Goal: Task Accomplishment & Management: Complete application form

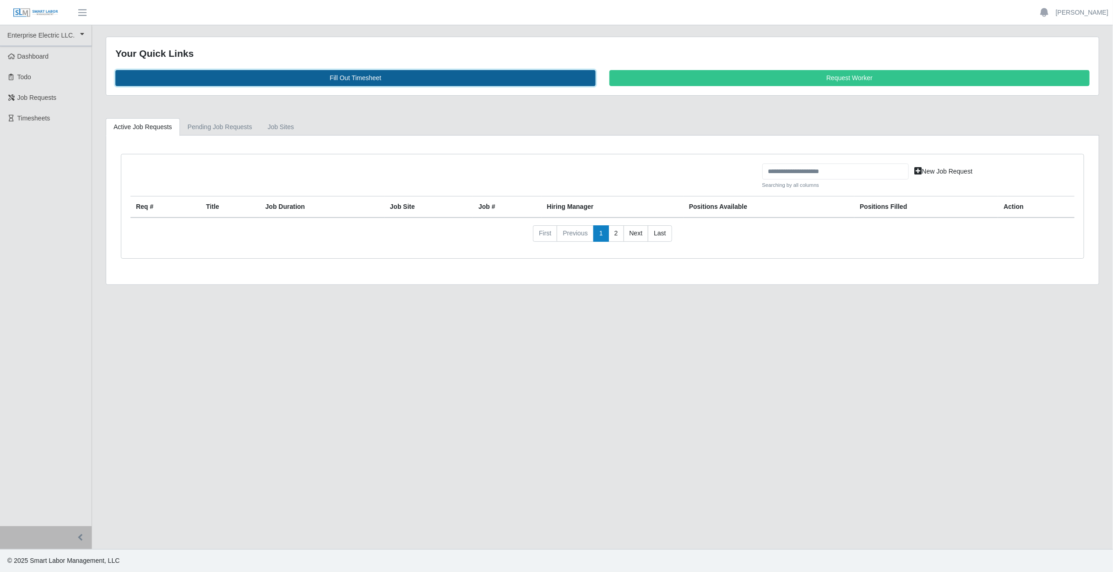
click at [362, 81] on link "Fill Out Timesheet" at bounding box center [355, 78] width 480 height 16
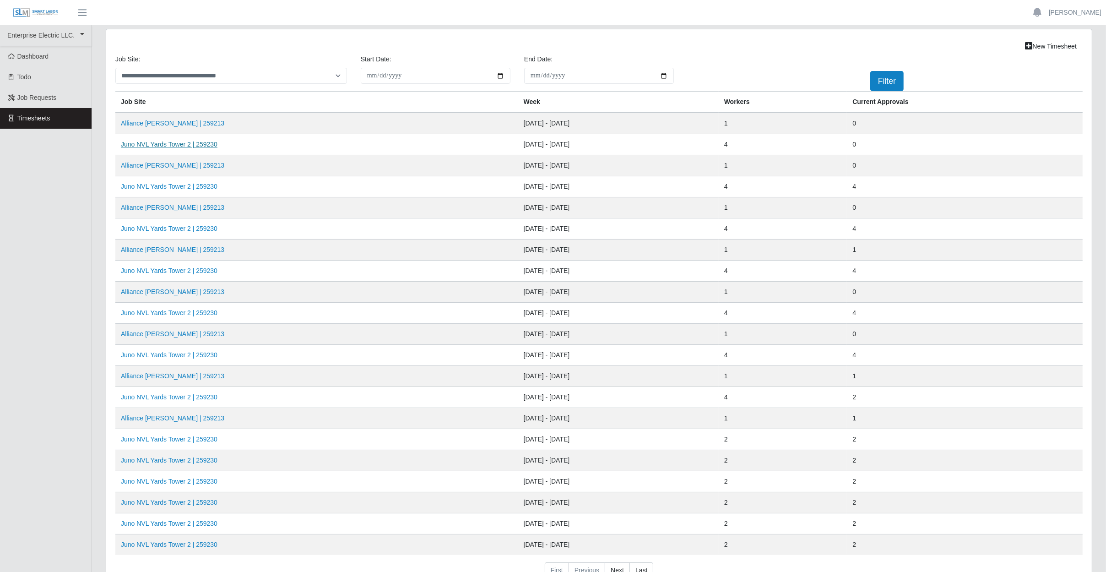
click at [173, 142] on link "Juno NVL Yards Tower 2 | 259230" at bounding box center [169, 144] width 97 height 7
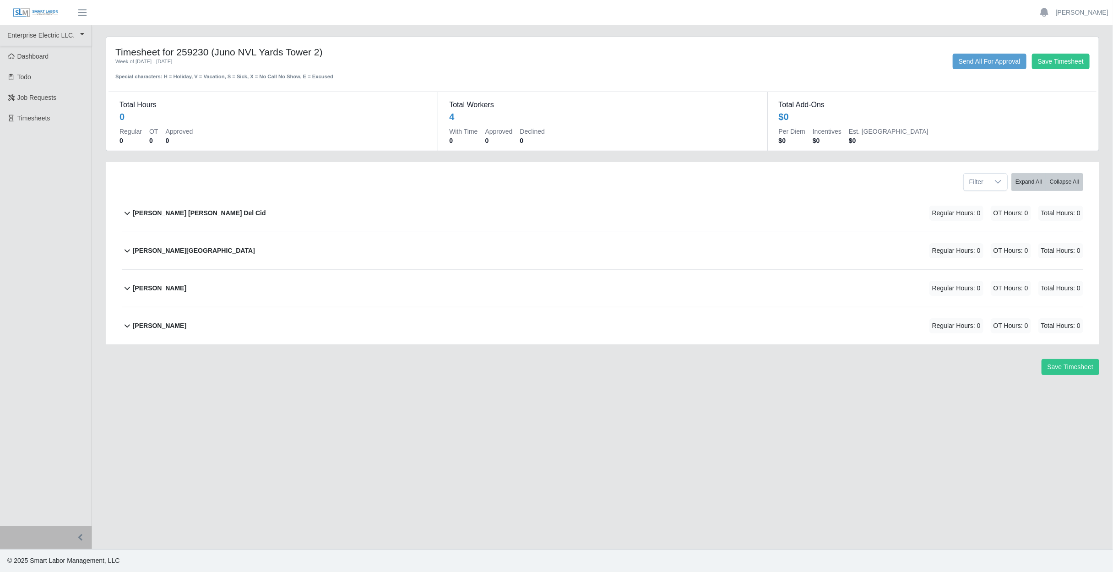
click at [133, 216] on b "Deisy Marinela Del Cid" at bounding box center [199, 213] width 133 height 10
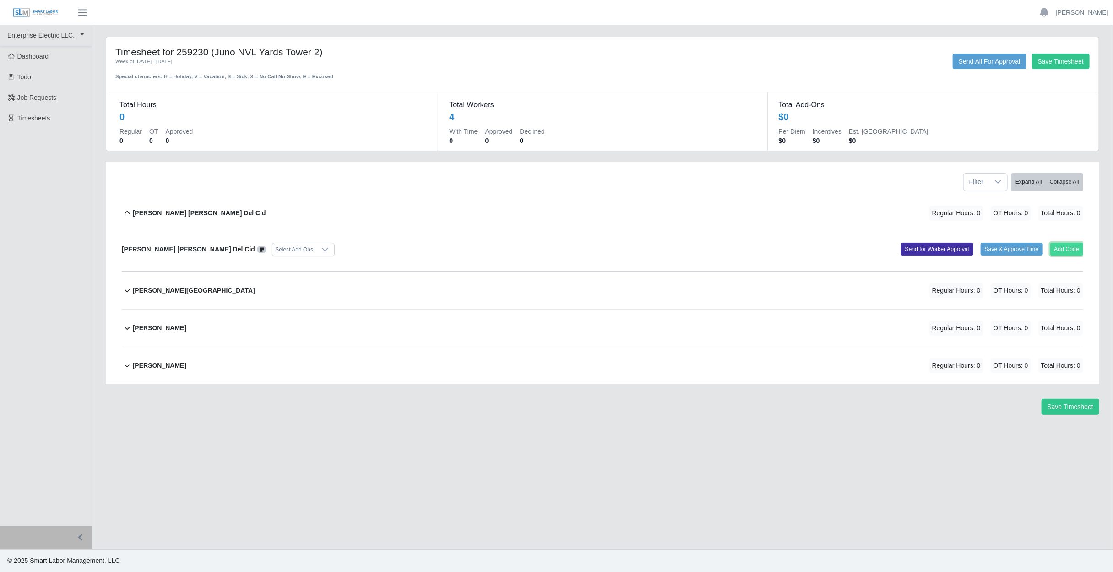
click at [1062, 245] on button "Add Code" at bounding box center [1066, 249] width 33 height 13
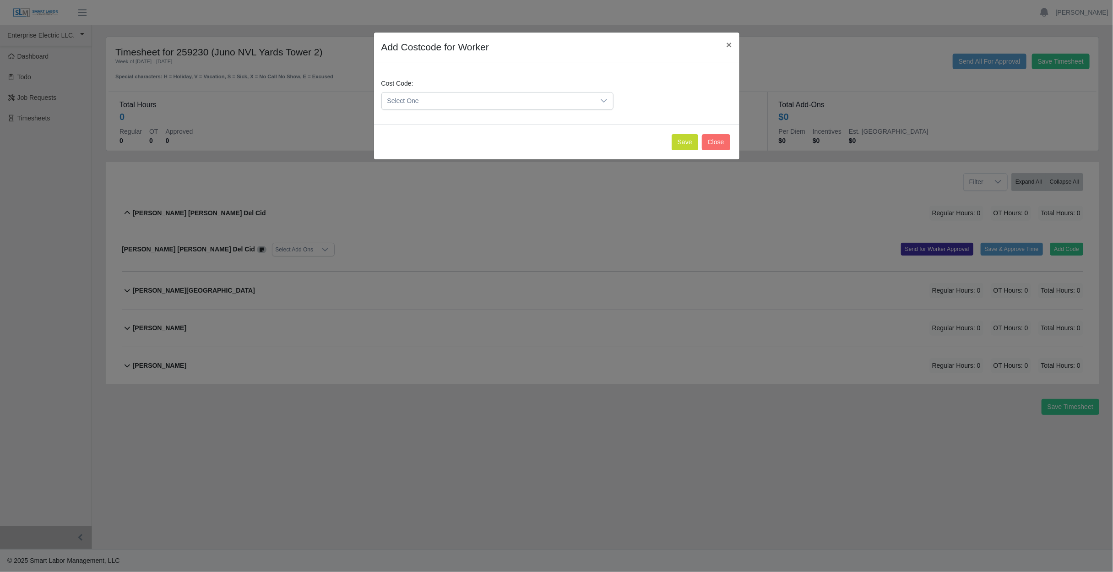
click at [449, 99] on span "Select One" at bounding box center [488, 100] width 213 height 17
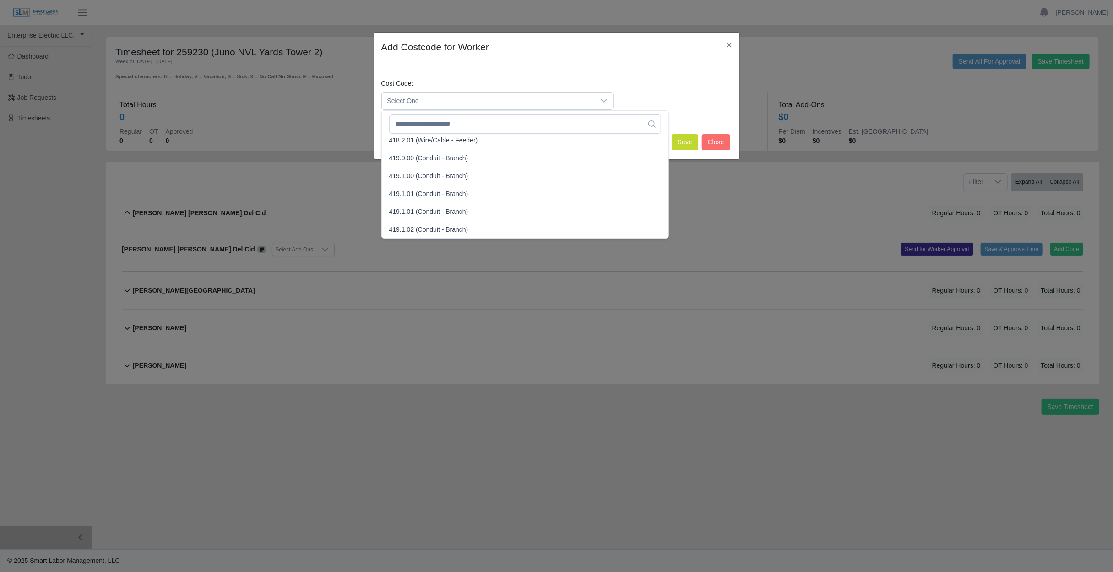
scroll to position [504, 0]
click at [452, 174] on span "419.1.00 (Conduit - Branch)" at bounding box center [428, 178] width 79 height 10
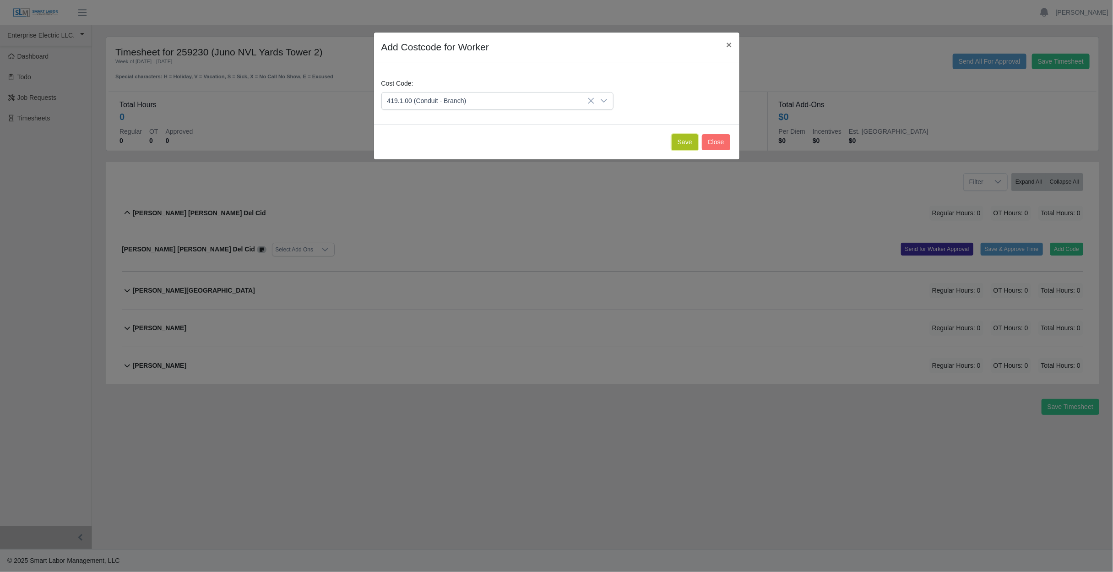
click at [690, 144] on button "Save" at bounding box center [685, 142] width 27 height 16
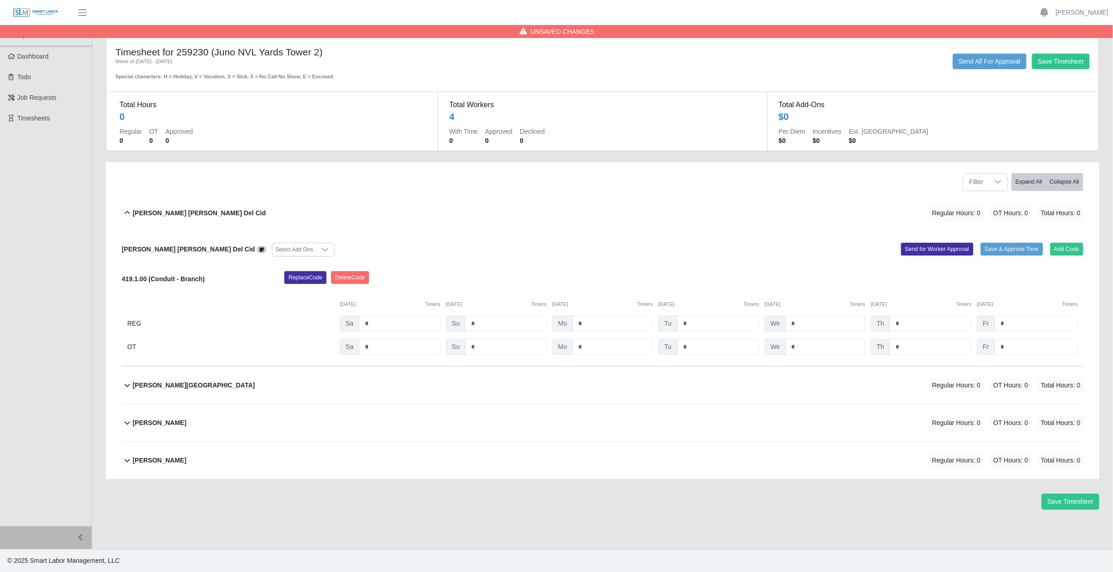
click at [316, 252] on div at bounding box center [325, 249] width 18 height 13
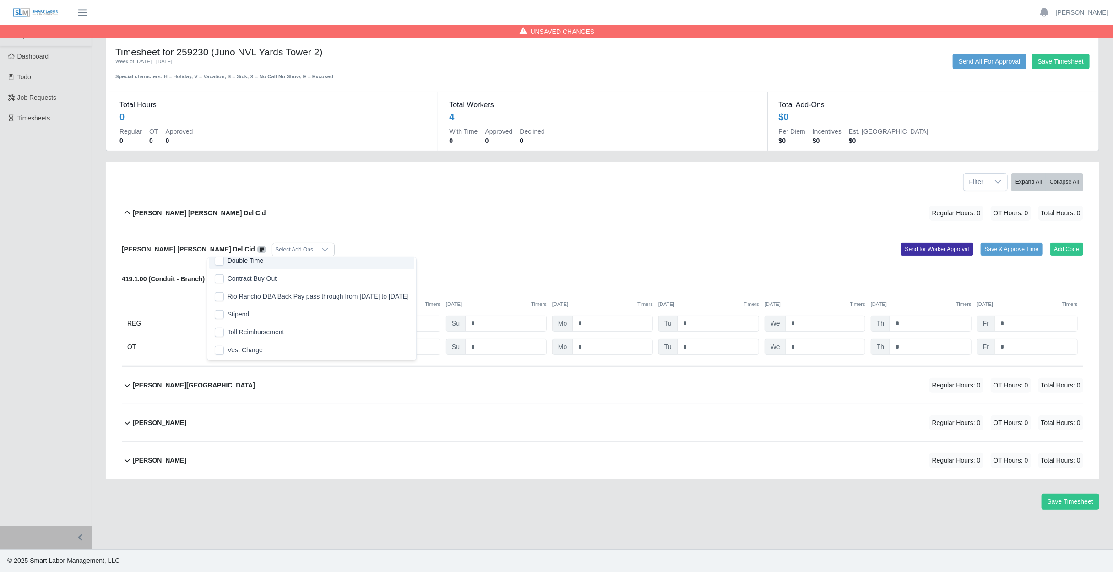
scroll to position [269, 0]
click at [328, 218] on div "Deisy Marinela Del Cid Regular Hours: 0 OT Hours: 0 Total Hours: 0" at bounding box center [608, 213] width 950 height 37
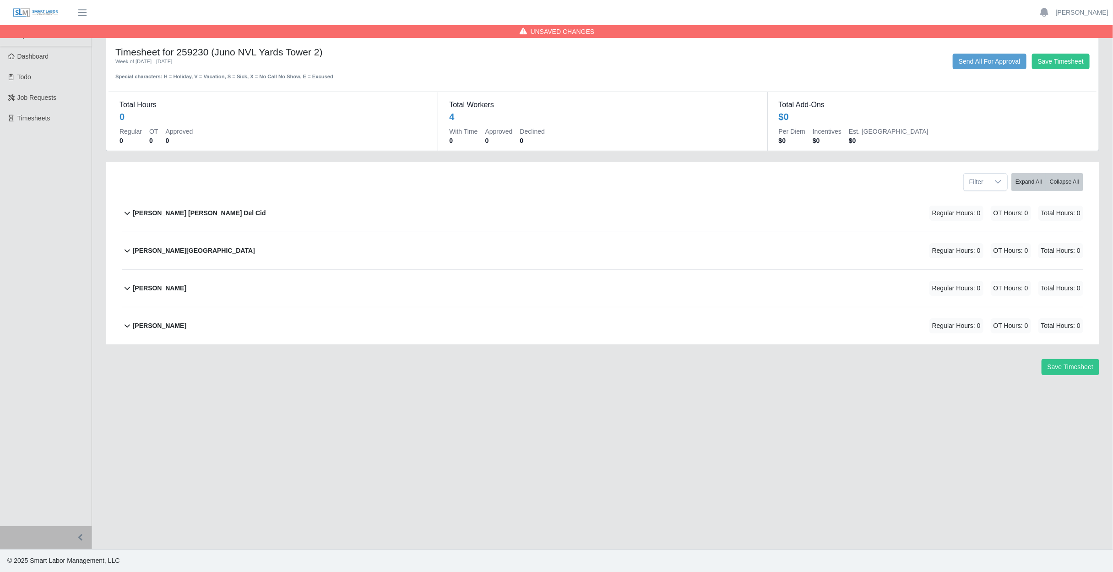
click at [319, 211] on div "Deisy Marinela Del Cid Regular Hours: 0 OT Hours: 0 Total Hours: 0" at bounding box center [608, 213] width 950 height 37
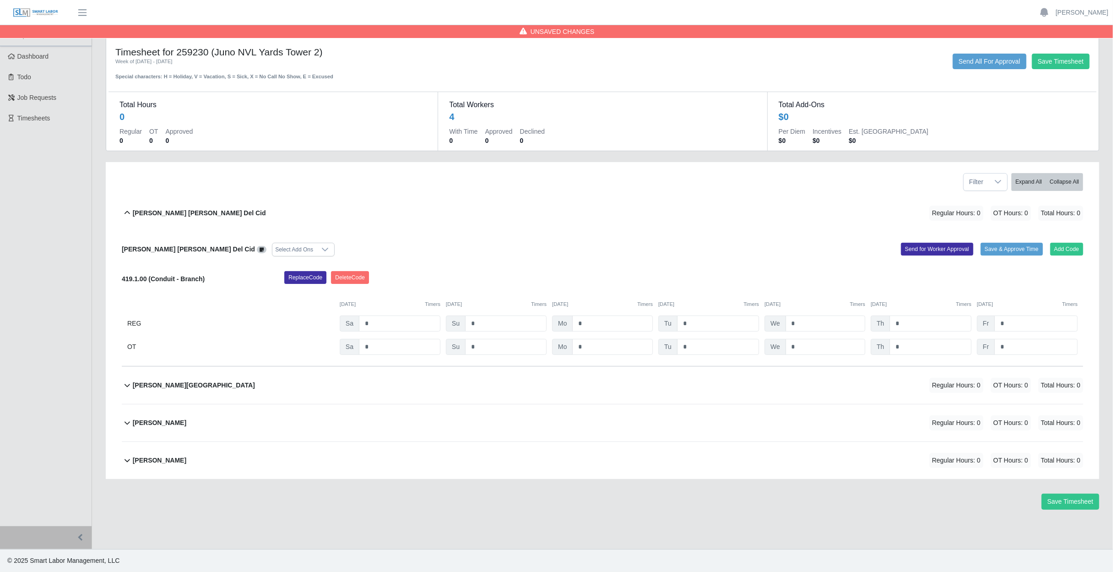
click at [316, 252] on div at bounding box center [325, 249] width 18 height 13
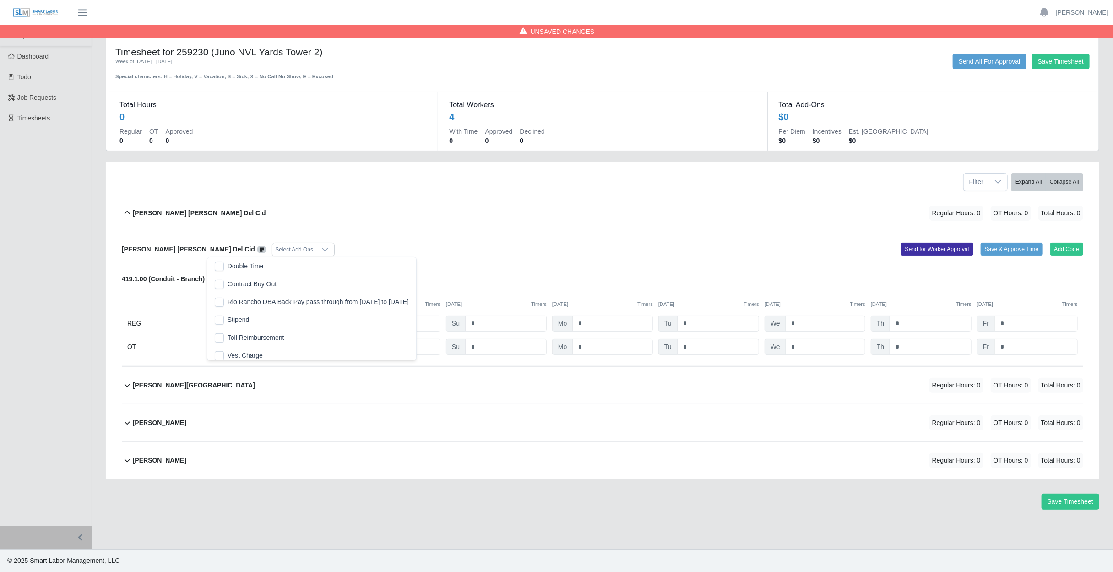
click at [329, 204] on div "Deisy Marinela Del Cid Regular Hours: 0 OT Hours: 0 Total Hours: 0" at bounding box center [608, 213] width 950 height 37
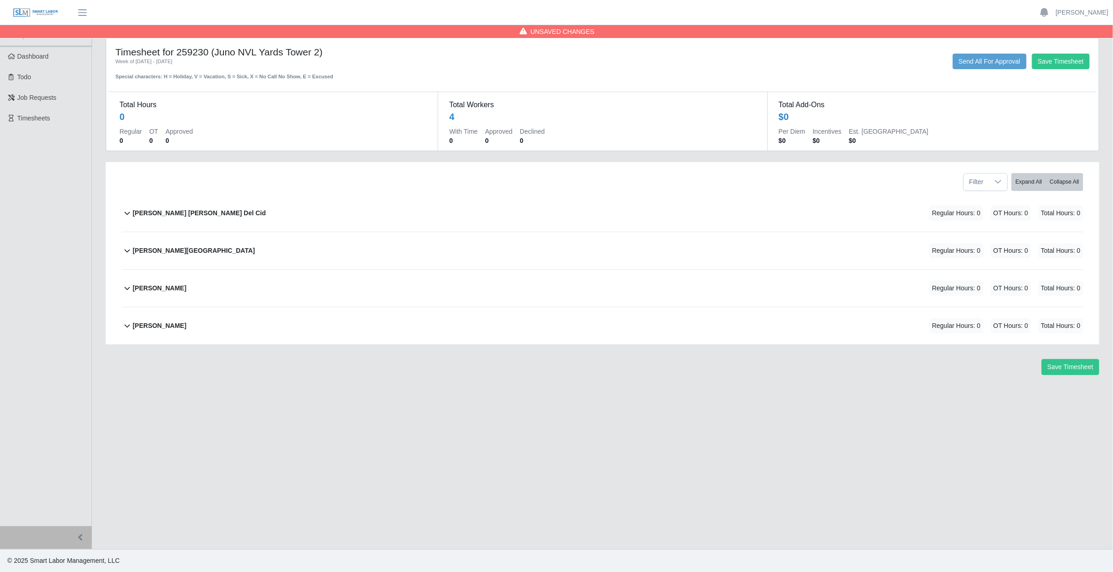
click at [328, 202] on div "Deisy Marinela Del Cid Regular Hours: 0 OT Hours: 0 Total Hours: 0" at bounding box center [608, 213] width 950 height 37
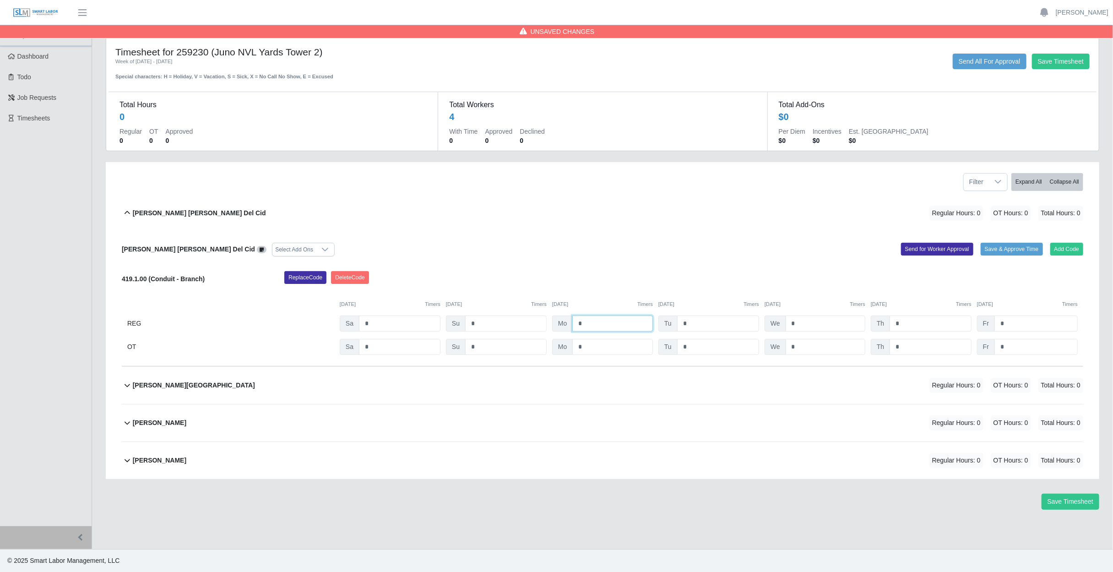
click at [585, 325] on input "*" at bounding box center [612, 323] width 81 height 16
type input "*"
drag, startPoint x: 813, startPoint y: 322, endPoint x: 817, endPoint y: 328, distance: 7.2
click at [816, 328] on input "*" at bounding box center [825, 323] width 80 height 16
type input "*"
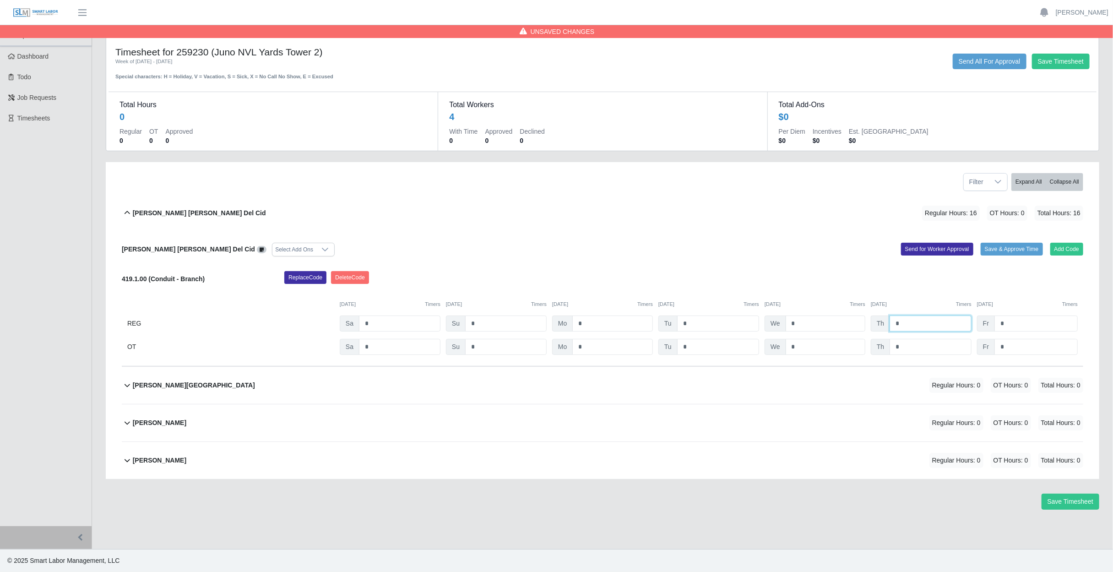
click at [918, 322] on input "*" at bounding box center [930, 323] width 82 height 16
type input "*"
click at [1035, 324] on input "*" at bounding box center [1035, 323] width 83 height 16
type input "*"
click at [712, 323] on input "*" at bounding box center [718, 323] width 82 height 16
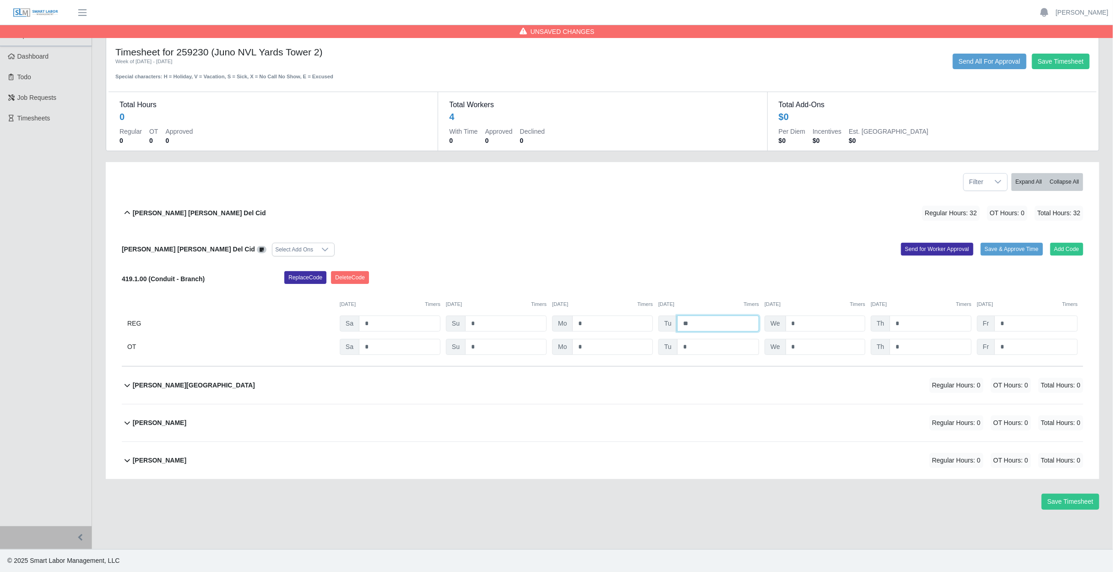
type input "*"
click at [710, 350] on input "*" at bounding box center [718, 347] width 82 height 16
click at [498, 389] on div "Edvin U Quevedo Regular Hours: 0 OT Hours: 0 Total Hours: 0" at bounding box center [608, 385] width 950 height 37
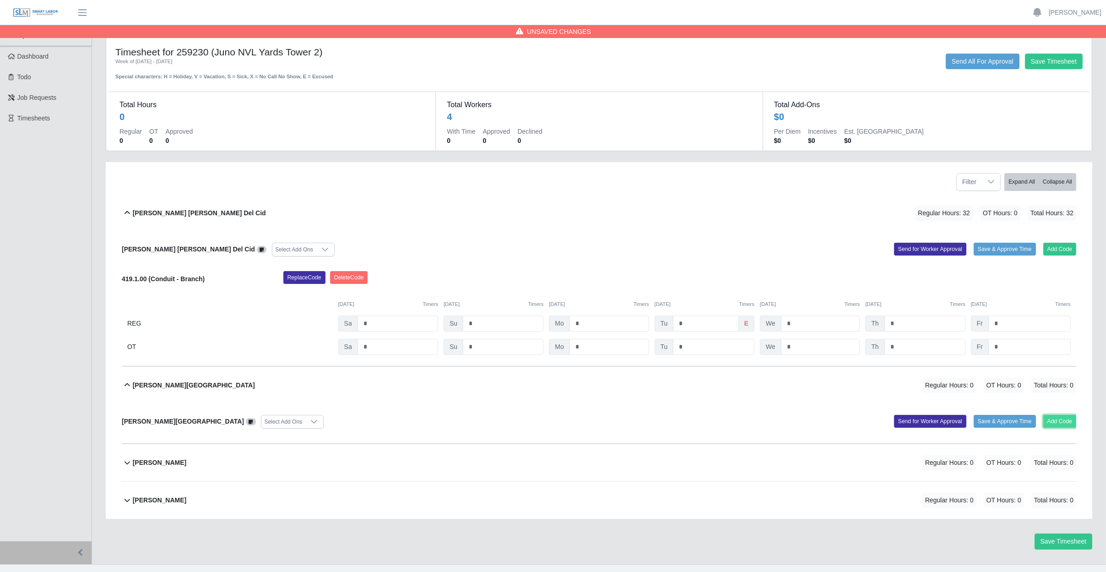
click at [1060, 416] on button "Add Code" at bounding box center [1059, 421] width 33 height 13
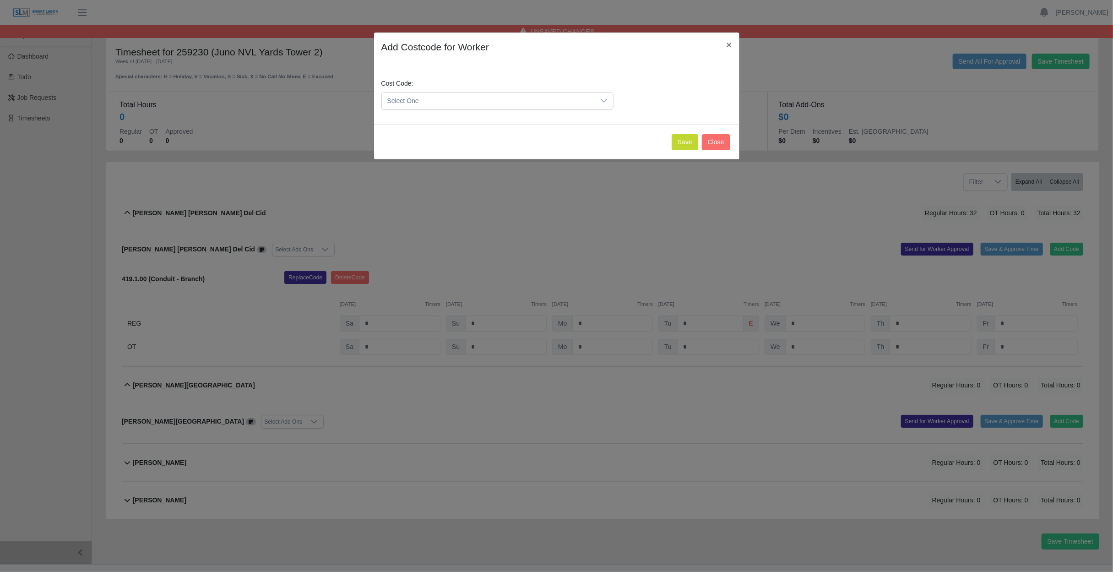
click at [500, 97] on span "Select One" at bounding box center [488, 100] width 213 height 17
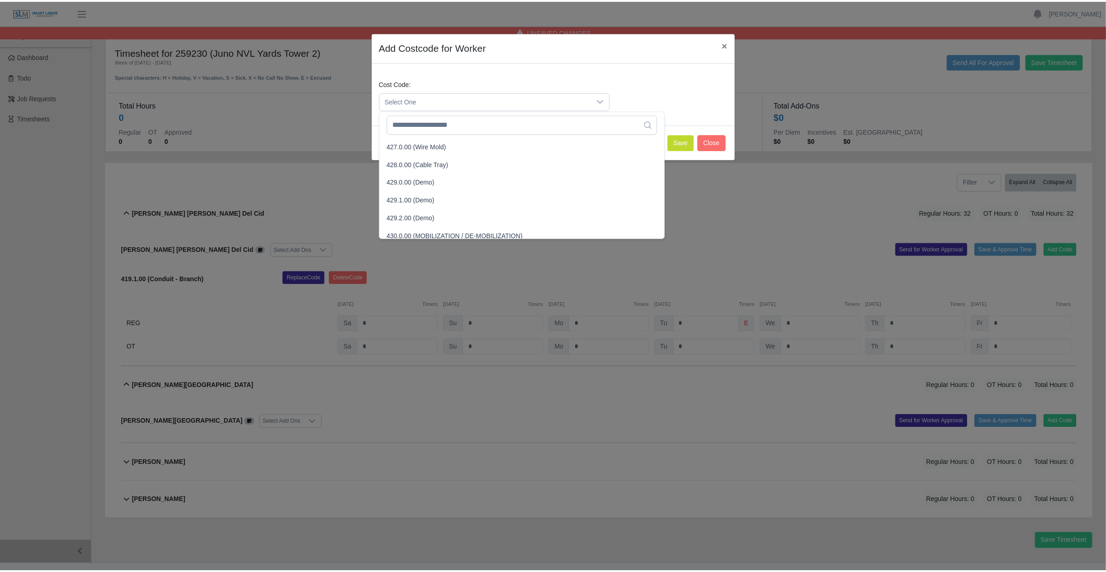
scroll to position [824, 0]
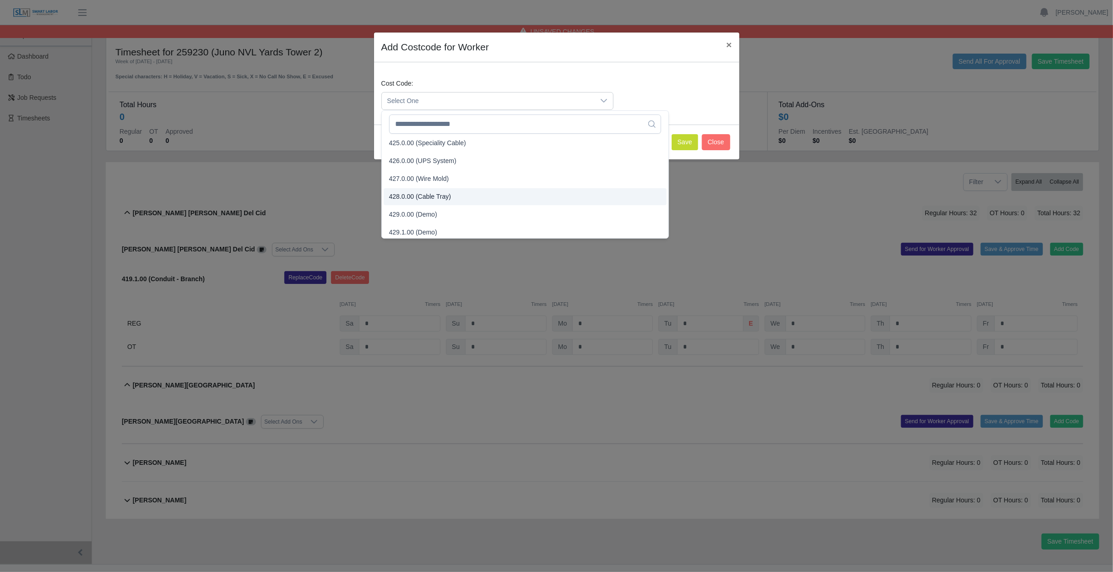
click at [460, 196] on li "428.0.00 (Cable Tray)" at bounding box center [525, 196] width 283 height 17
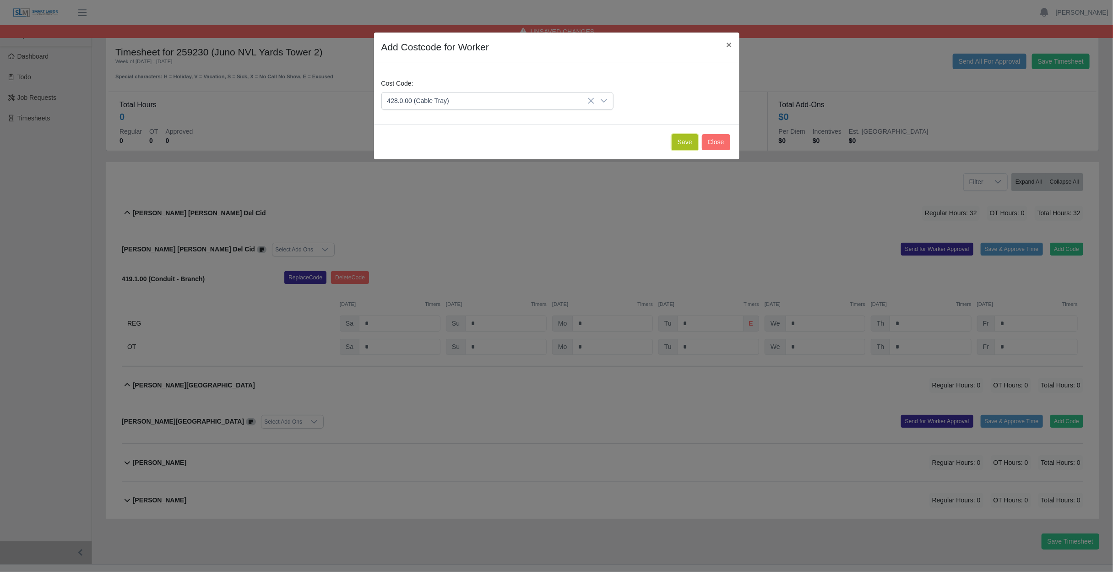
click at [688, 144] on button "Save" at bounding box center [685, 142] width 27 height 16
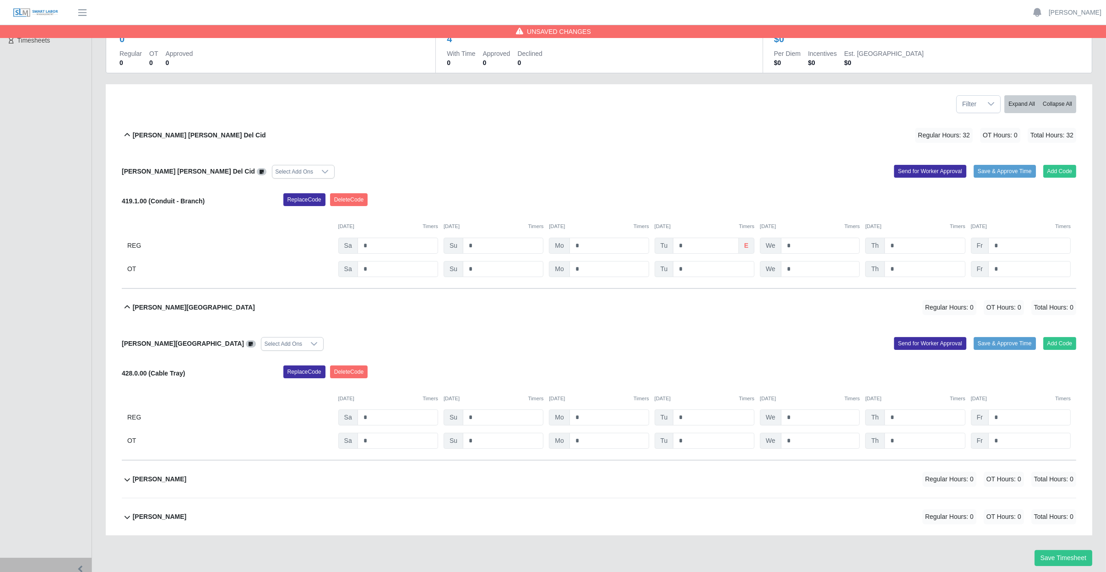
scroll to position [109, 0]
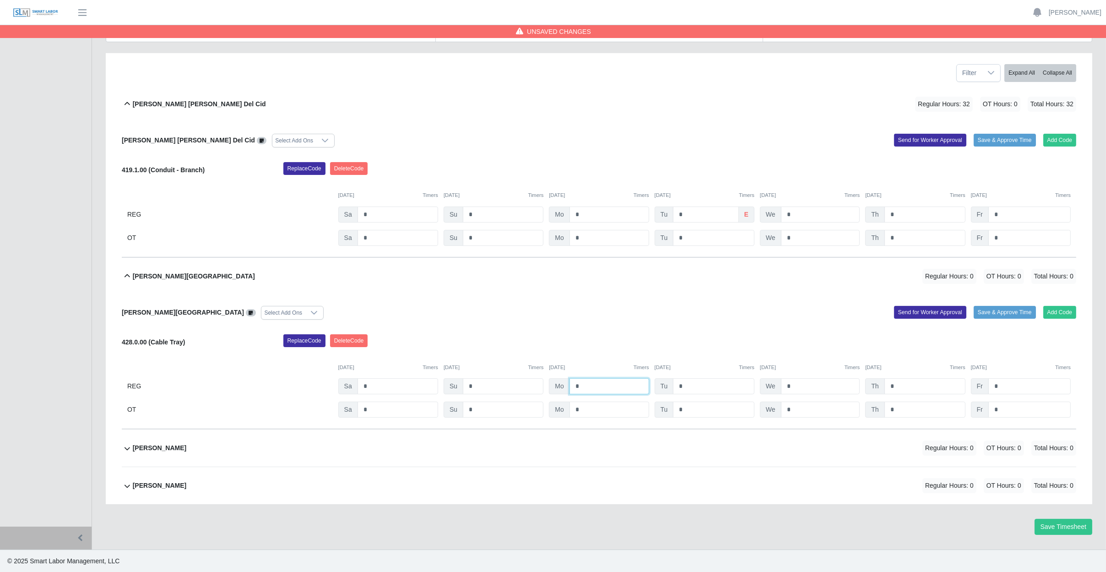
click at [594, 385] on input "*" at bounding box center [609, 386] width 80 height 16
type input "*"
click at [704, 387] on input "*" at bounding box center [713, 386] width 81 height 16
type input "*"
click at [809, 330] on div "Edvin U Quevedo Select Add Ons Add Code Save & Approve Time Send for Worker App…" at bounding box center [599, 362] width 954 height 135
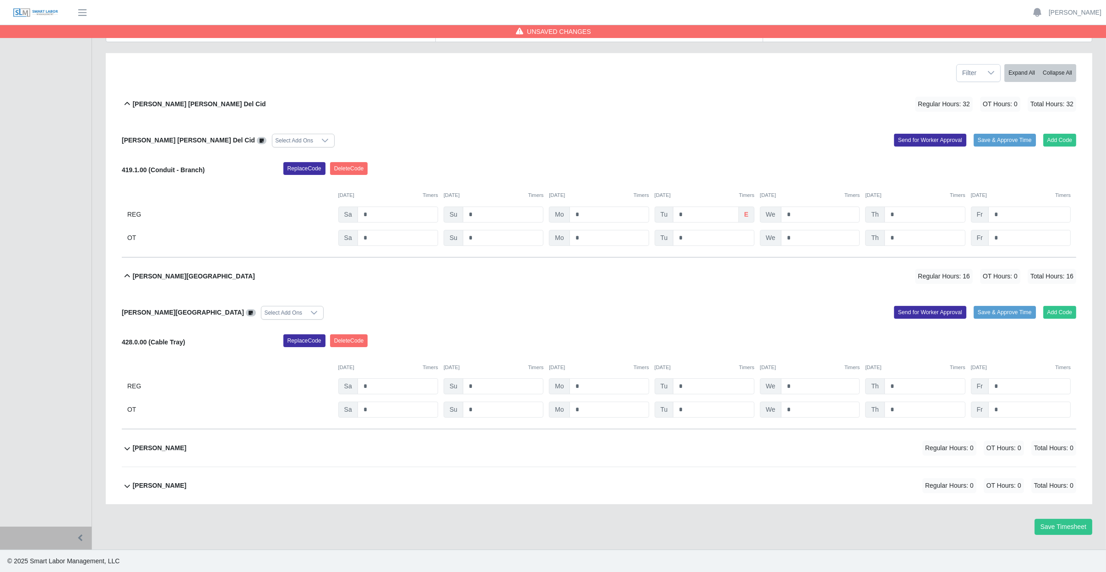
click at [753, 439] on div "Juan Jose Quevedo Regular Hours: 0 OT Hours: 0 Total Hours: 0" at bounding box center [604, 447] width 943 height 37
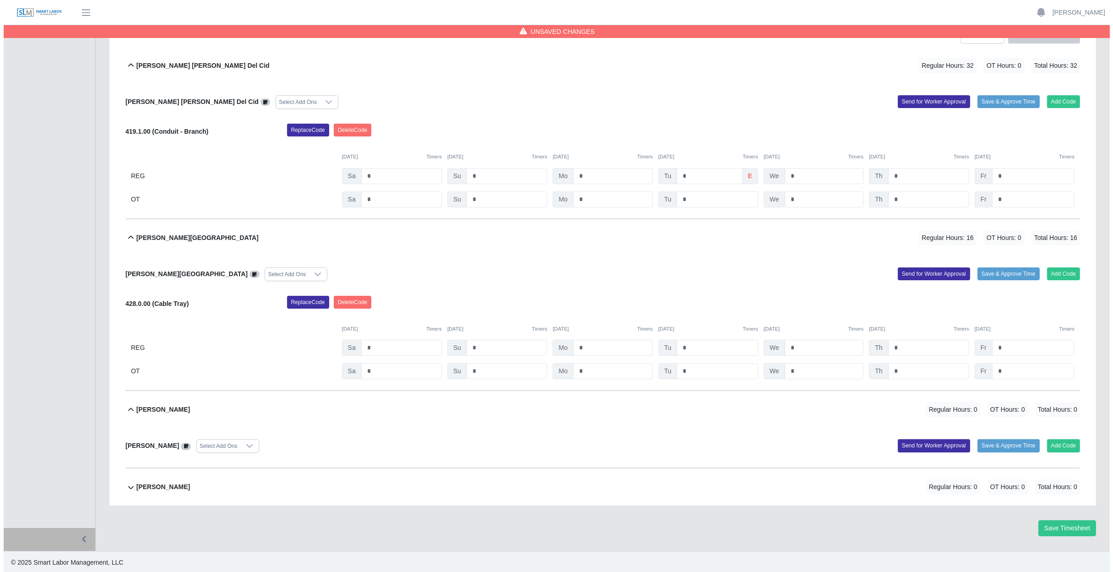
scroll to position [148, 0]
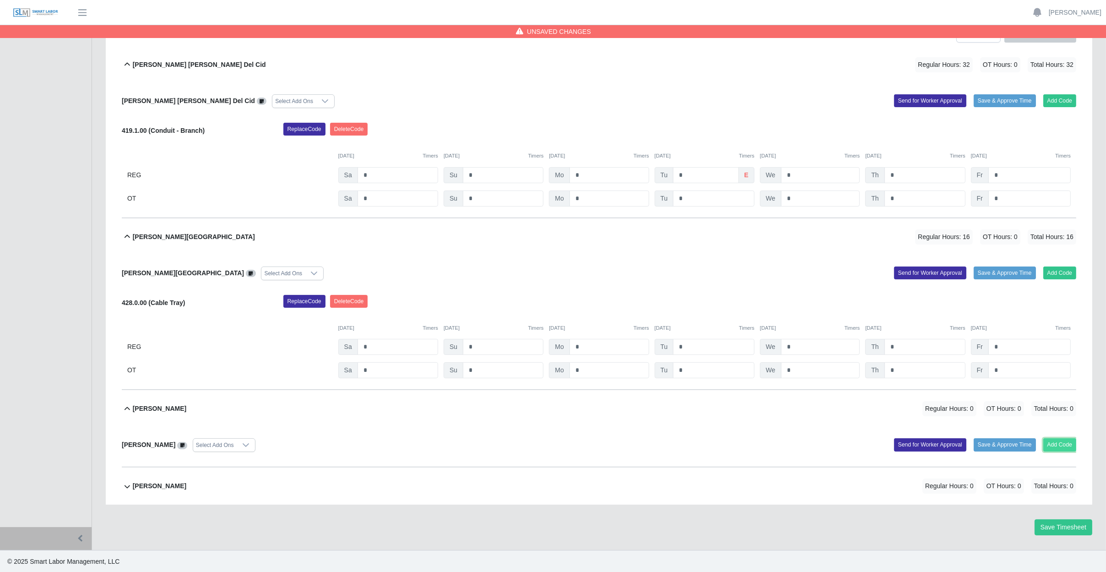
click at [1061, 446] on button "Add Code" at bounding box center [1059, 444] width 33 height 13
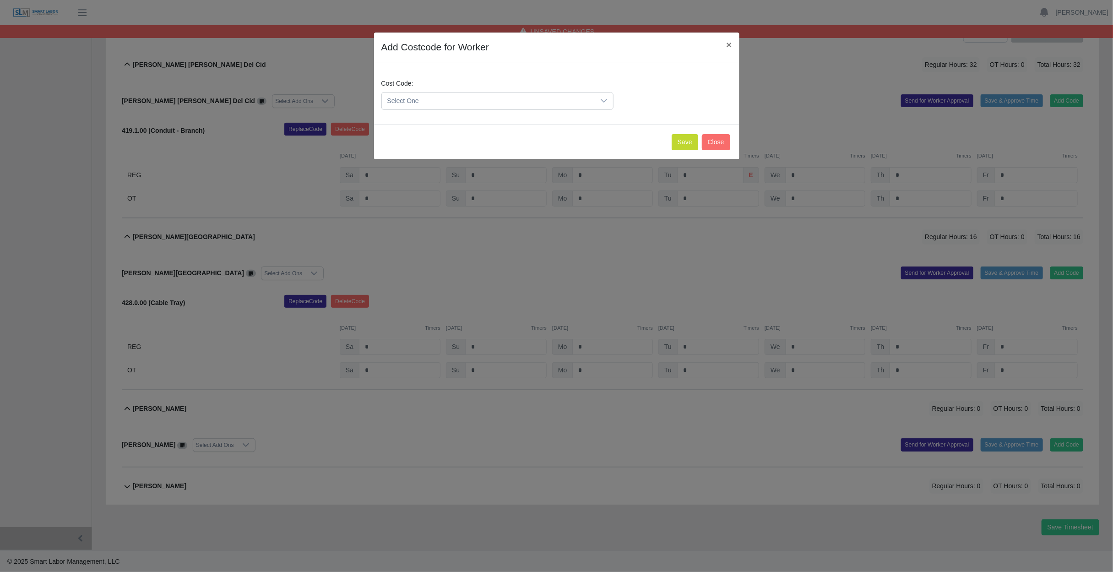
click at [470, 103] on span "Select One" at bounding box center [488, 100] width 213 height 17
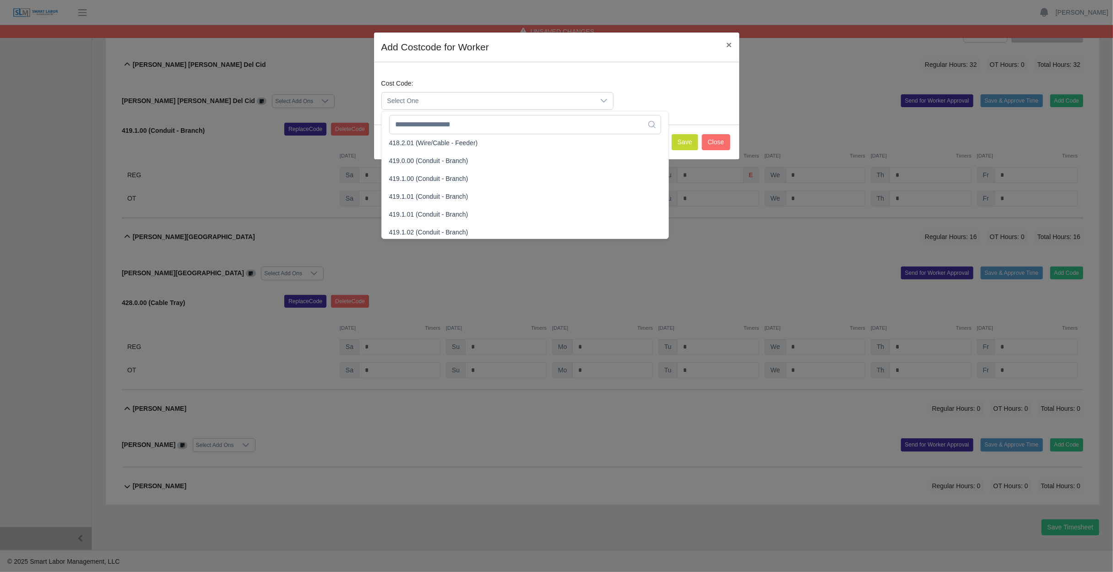
scroll to position [504, 0]
click at [440, 177] on span "419.1.00 (Conduit - Branch)" at bounding box center [428, 178] width 79 height 10
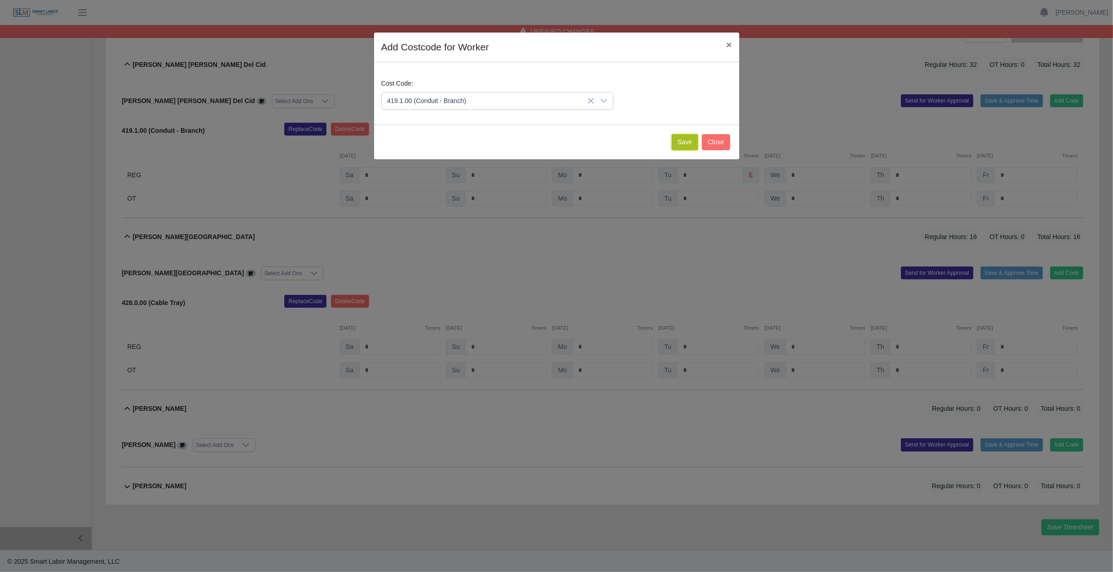
click at [693, 142] on button "Save" at bounding box center [685, 142] width 27 height 16
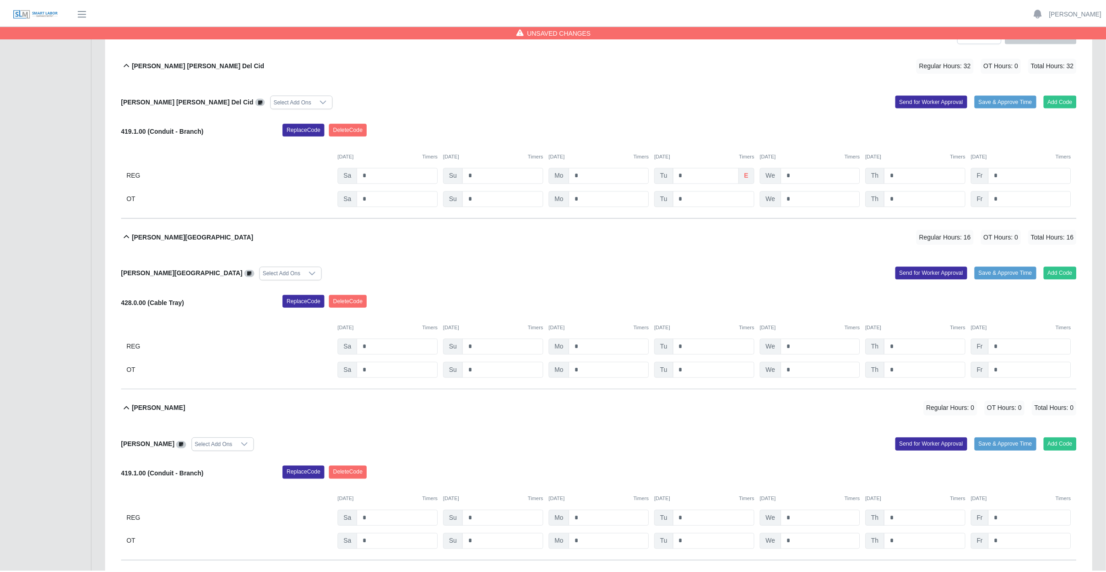
scroll to position [243, 0]
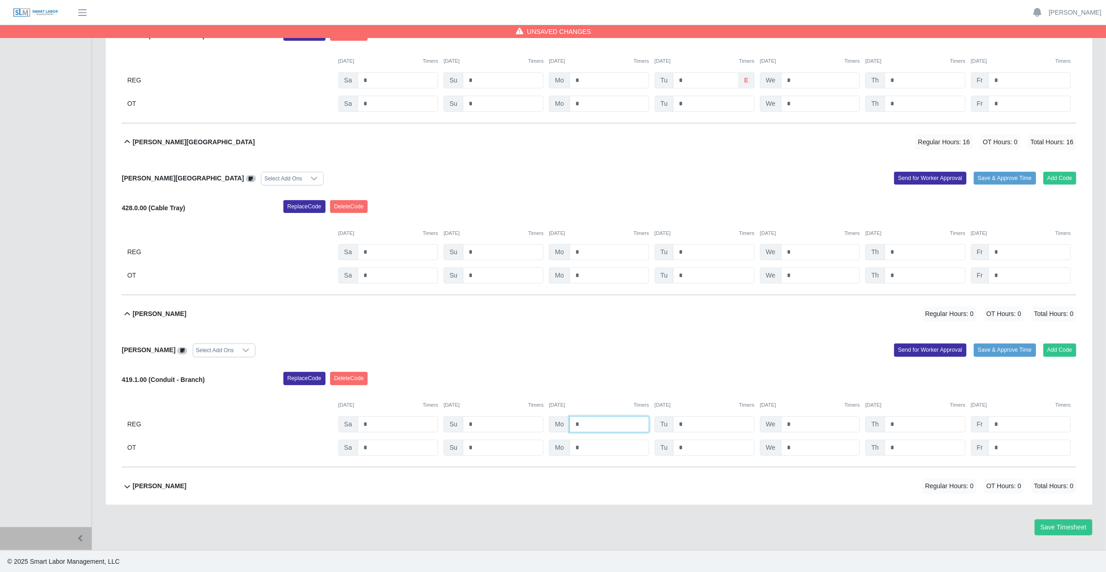
click at [592, 423] on input "*" at bounding box center [609, 424] width 80 height 16
type input "*"
click at [696, 431] on input "*" at bounding box center [713, 424] width 81 height 16
type input "*"
click at [787, 422] on input "*" at bounding box center [820, 424] width 79 height 16
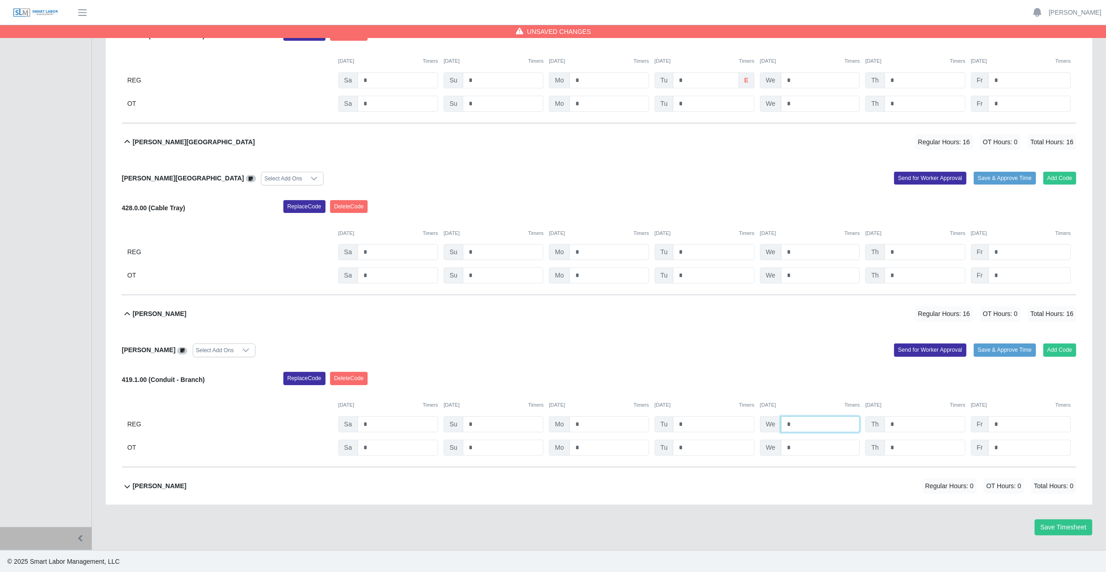
click at [801, 422] on input "*" at bounding box center [820, 424] width 79 height 16
type input "*"
click at [925, 425] on input "*" at bounding box center [924, 424] width 81 height 16
type input "*"
click at [1021, 427] on input "*" at bounding box center [1029, 424] width 82 height 16
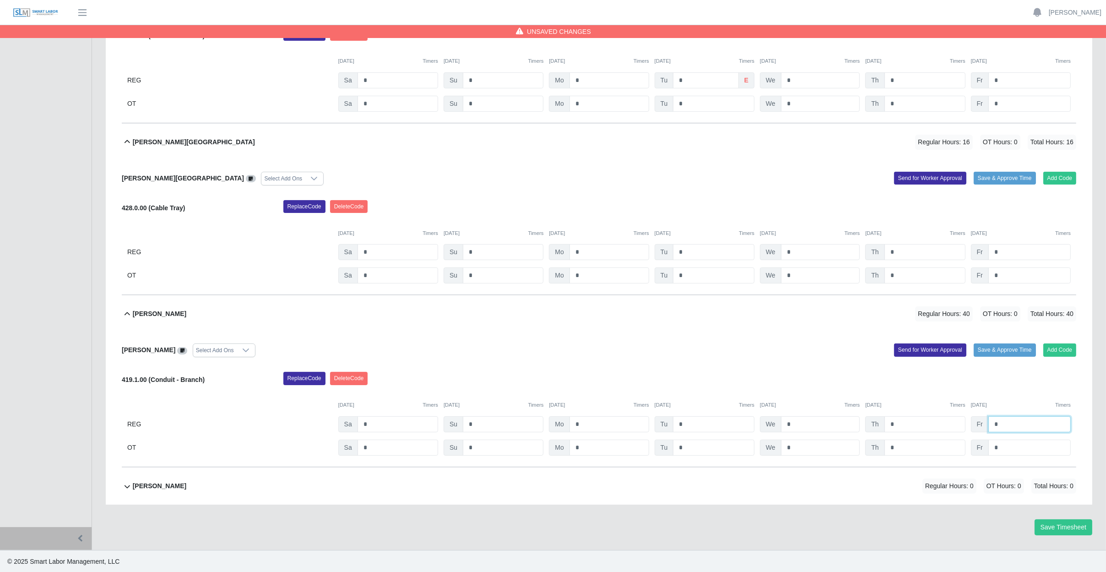
scroll to position [244, 0]
type input "*"
click at [442, 479] on div "Nelson Lopez Flores Regular Hours: 0 OT Hours: 0 Total Hours: 0" at bounding box center [604, 485] width 943 height 37
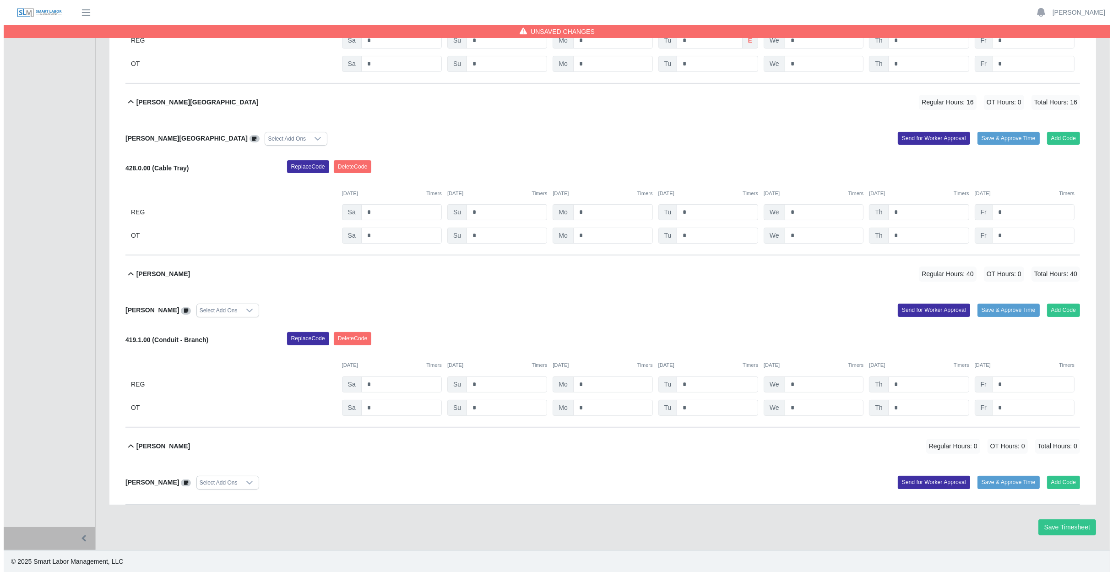
scroll to position [283, 0]
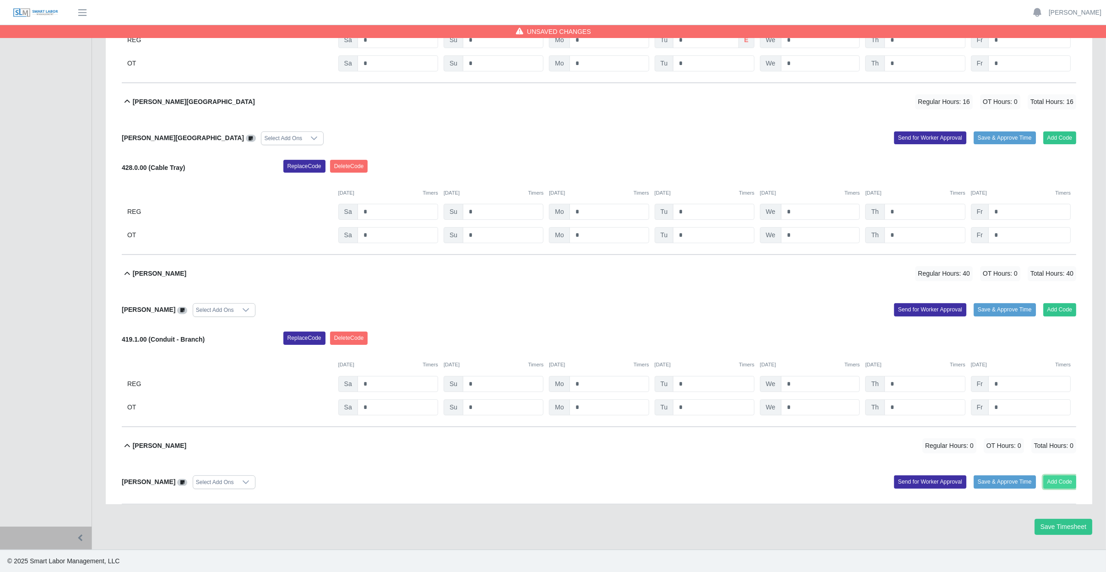
click at [1064, 482] on button "Add Code" at bounding box center [1059, 481] width 33 height 13
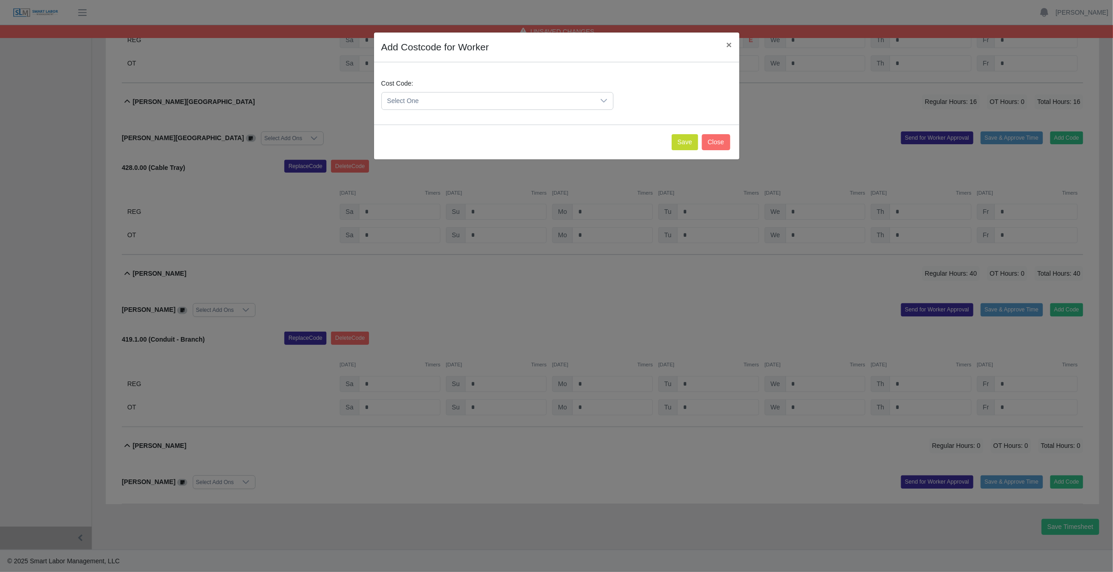
click at [447, 101] on span "Select One" at bounding box center [488, 100] width 213 height 17
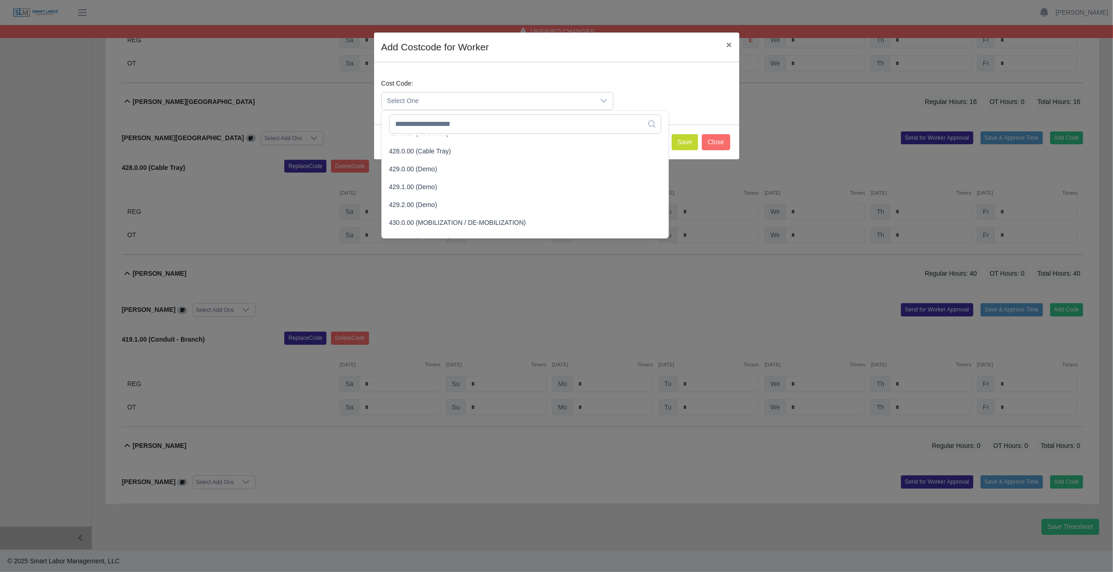
scroll to position [870, 0]
click at [448, 149] on li "428.0.00 (Cable Tray)" at bounding box center [525, 150] width 283 height 17
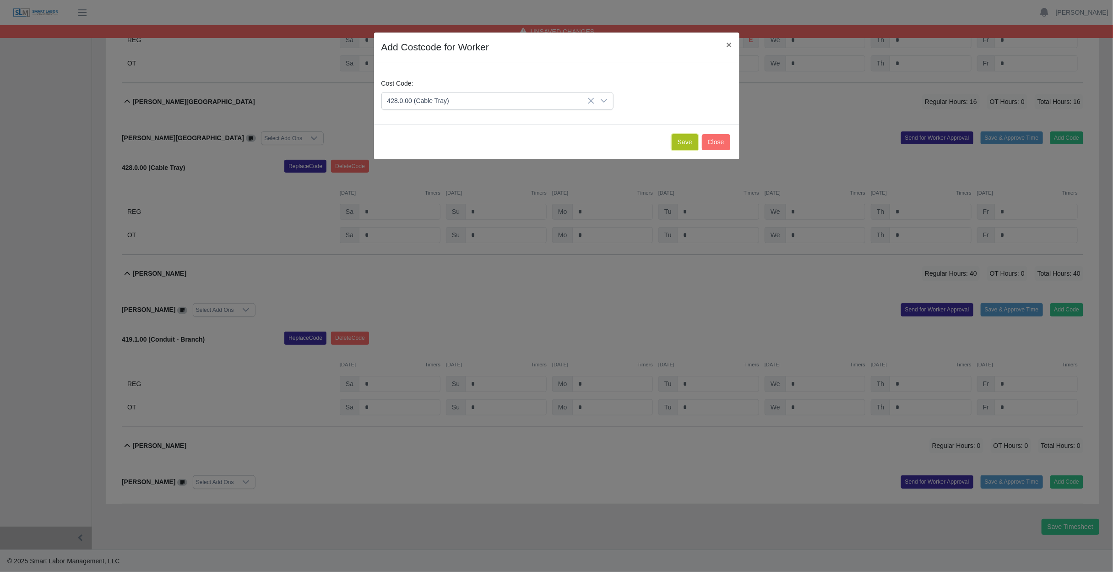
click at [683, 143] on button "Save" at bounding box center [685, 142] width 27 height 16
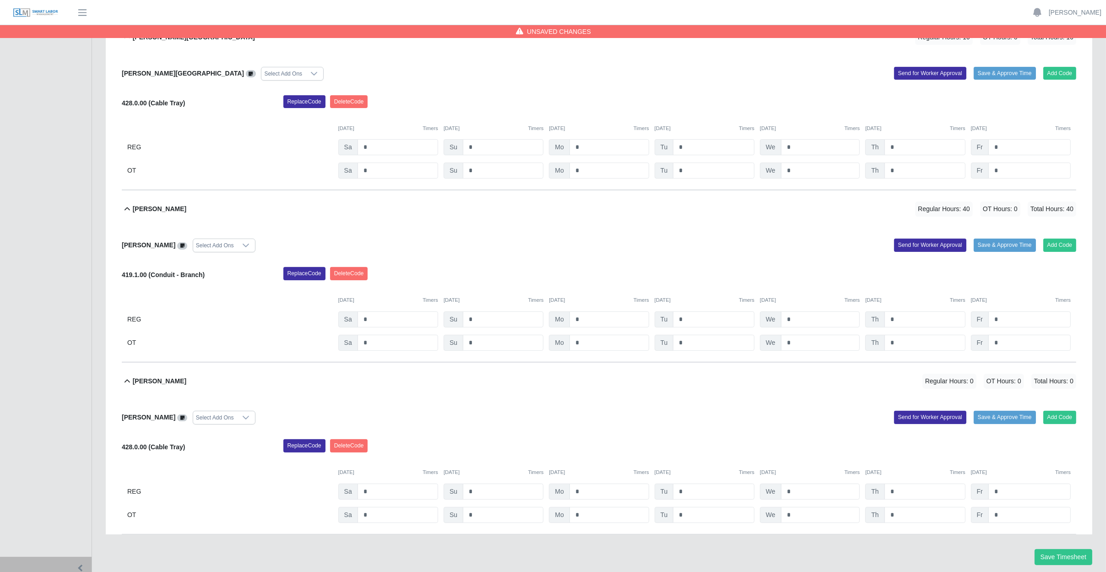
scroll to position [378, 0]
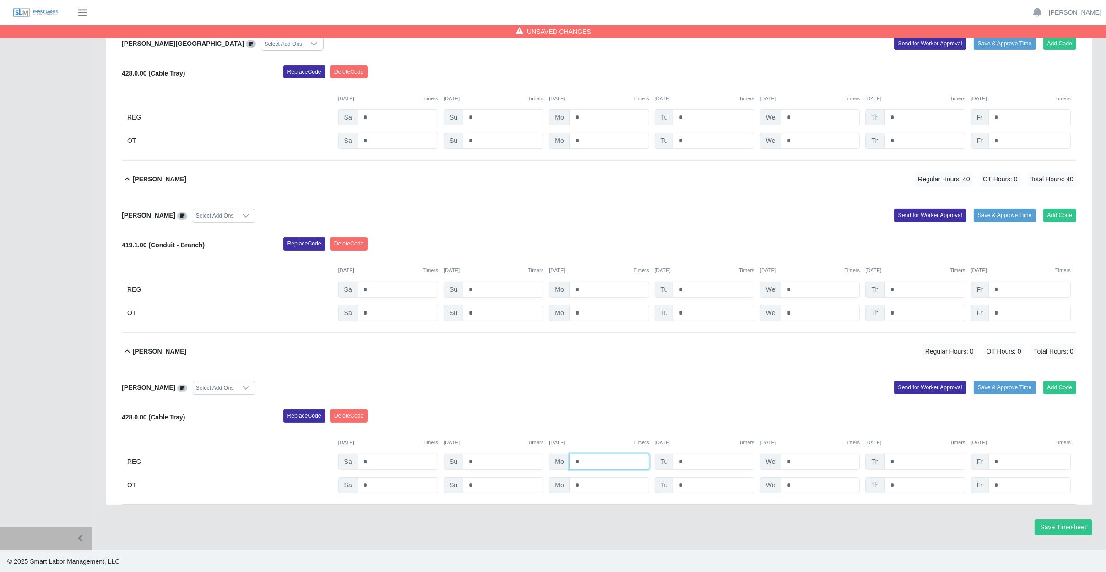
click at [599, 464] on input "*" at bounding box center [609, 462] width 80 height 16
type input "*"
click at [699, 455] on input "*" at bounding box center [713, 462] width 81 height 16
type input "*"
click at [816, 461] on input "*" at bounding box center [820, 462] width 79 height 16
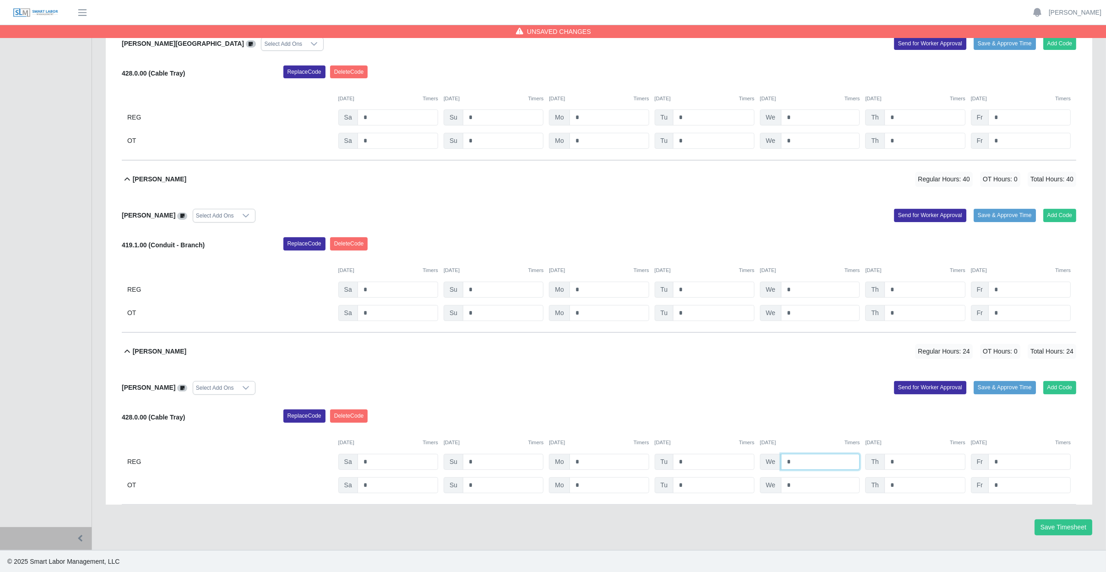
type input "*"
click at [934, 459] on input "*" at bounding box center [924, 462] width 81 height 16
type input "*"
click at [1013, 460] on input "*" at bounding box center [1029, 462] width 82 height 16
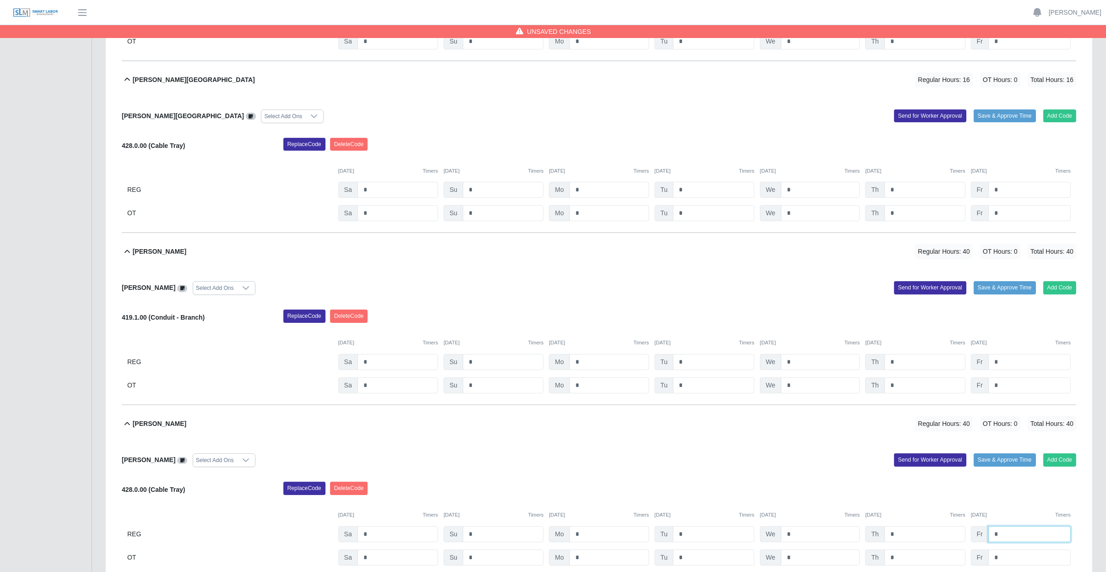
scroll to position [332, 0]
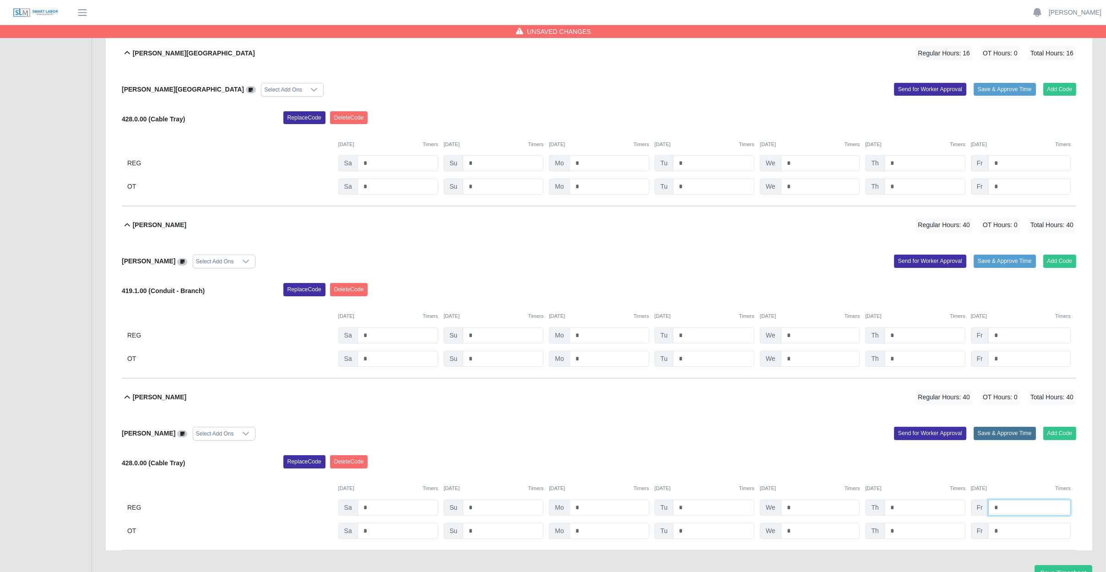
type input "*"
click at [1001, 431] on button "Save & Approve Time" at bounding box center [1005, 433] width 62 height 13
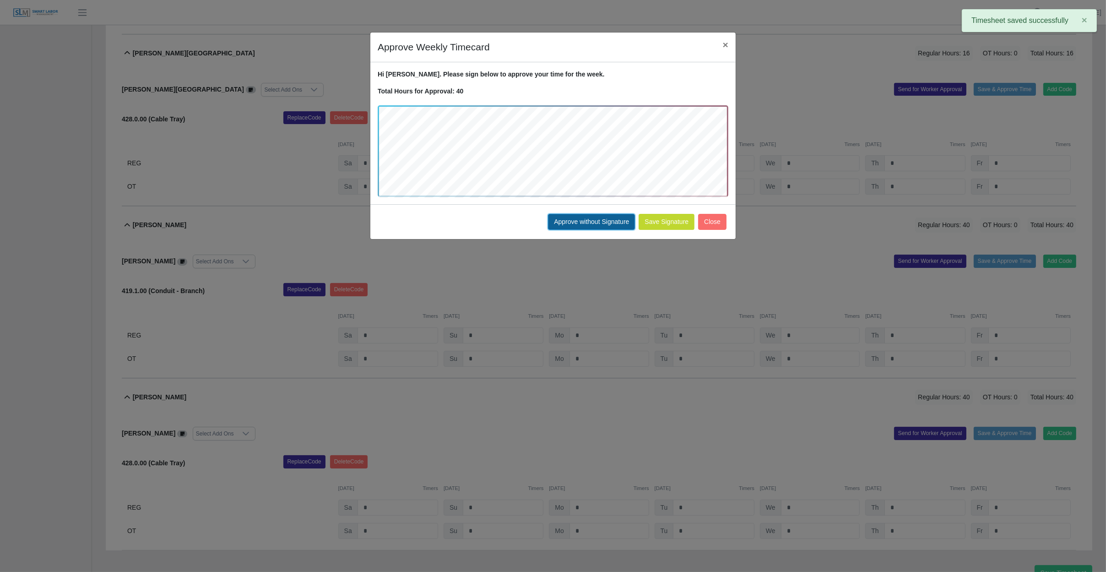
click at [575, 221] on button "Approve without Signature" at bounding box center [591, 222] width 87 height 16
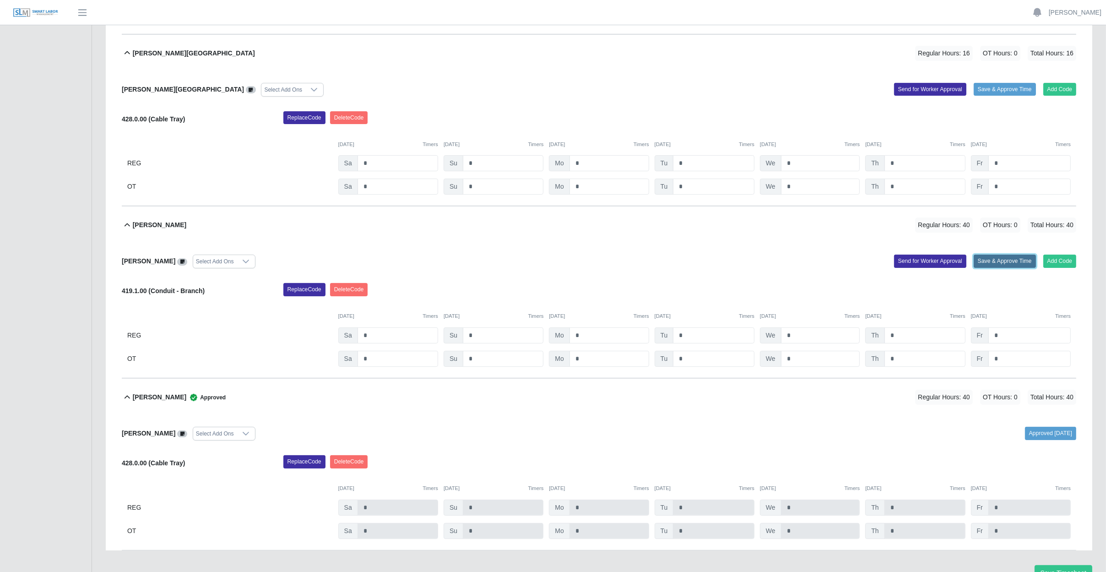
click at [1006, 258] on button "Save & Approve Time" at bounding box center [1005, 261] width 62 height 13
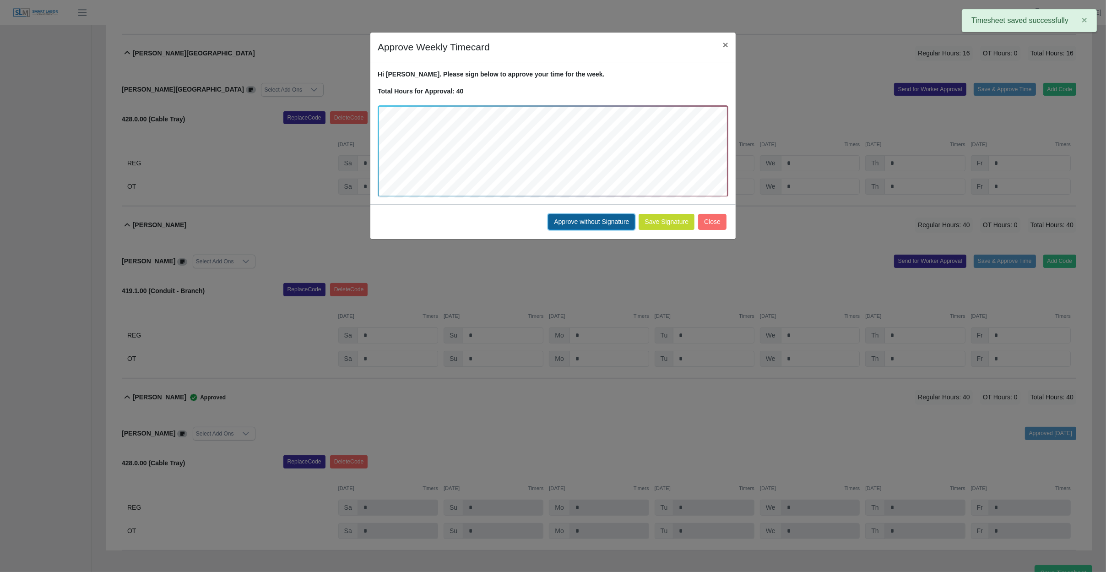
click at [615, 218] on button "Approve without Signature" at bounding box center [591, 222] width 87 height 16
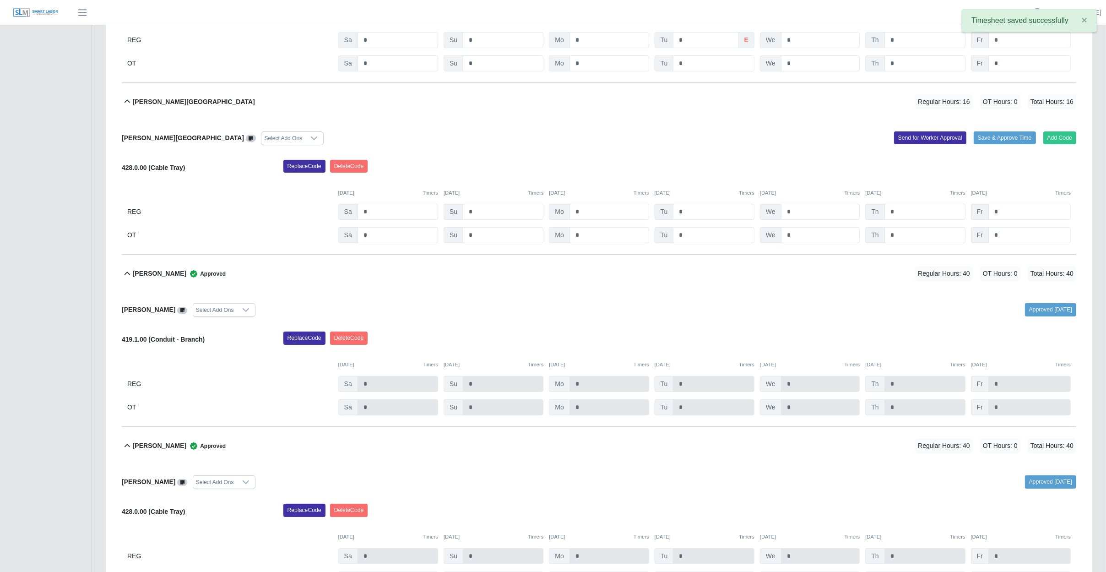
scroll to position [195, 0]
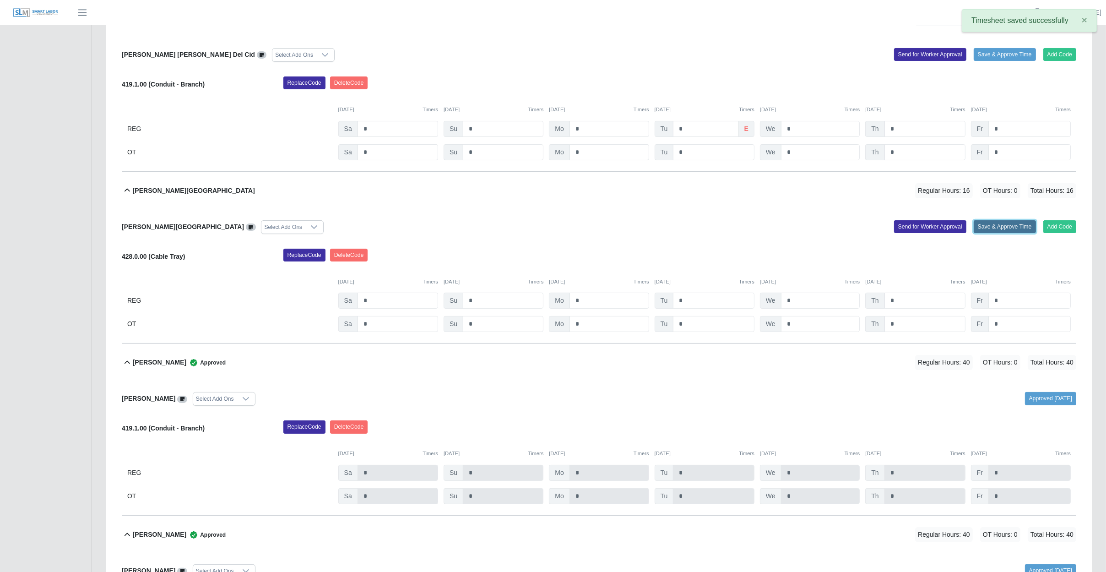
click at [1003, 224] on button "Save & Approve Time" at bounding box center [1005, 226] width 62 height 13
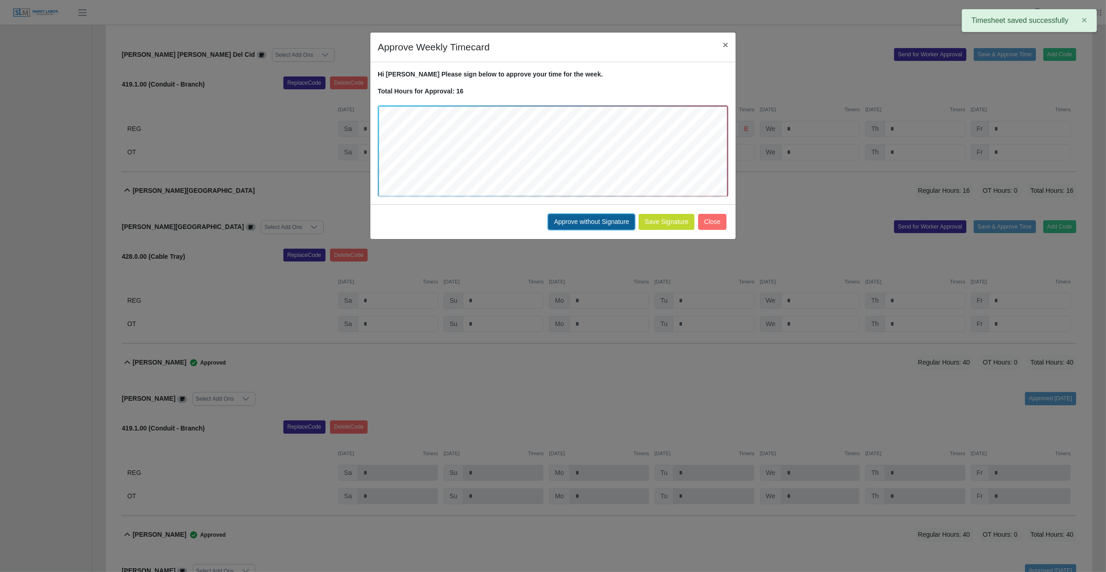
click at [590, 222] on button "Approve without Signature" at bounding box center [591, 222] width 87 height 16
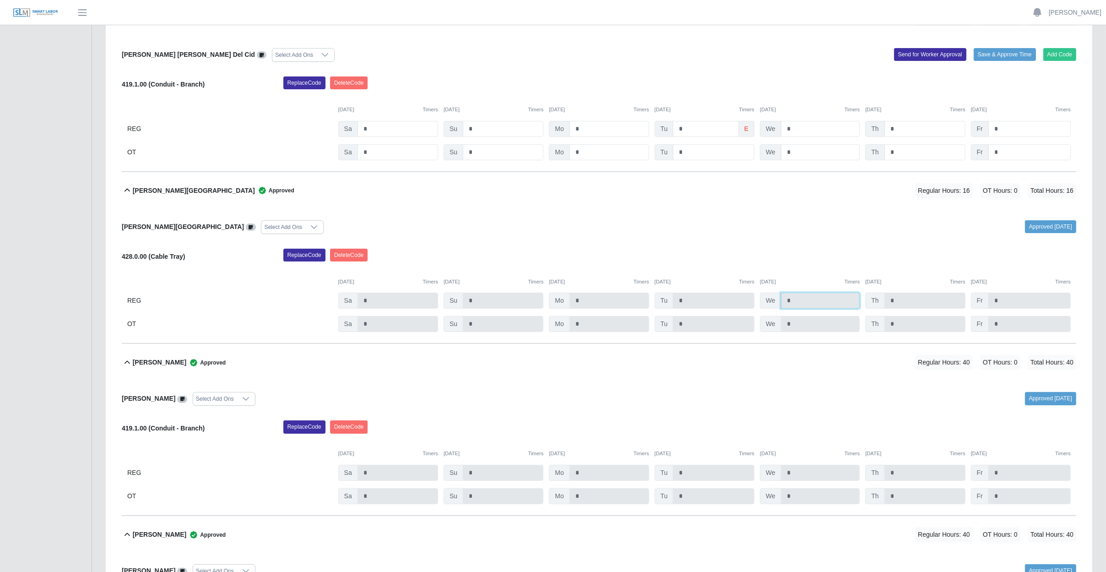
click at [797, 301] on input "*" at bounding box center [820, 300] width 79 height 16
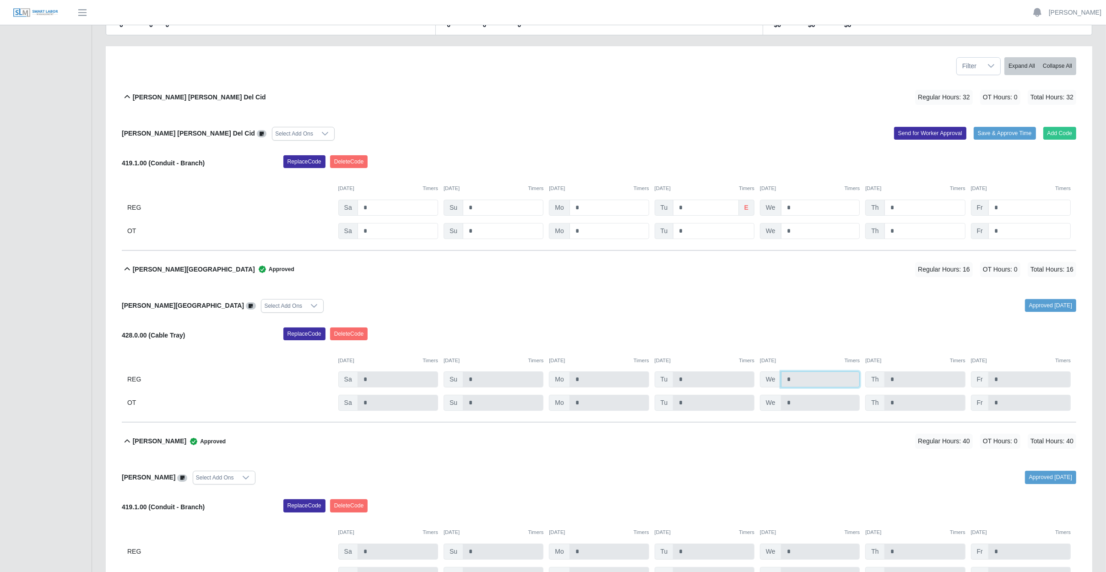
scroll to position [137, 0]
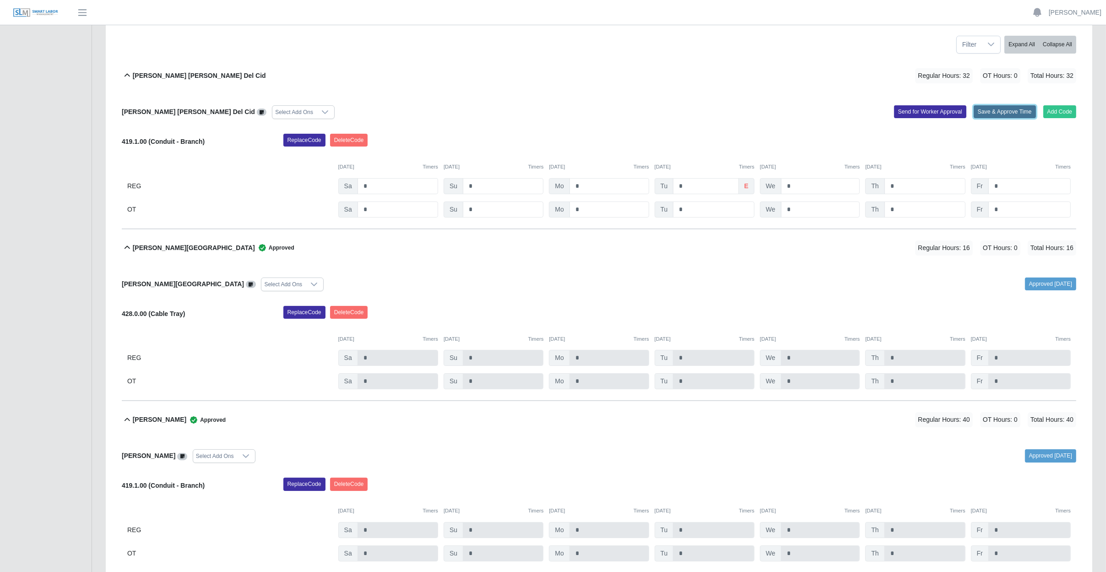
click at [1007, 112] on button "Save & Approve Time" at bounding box center [1005, 111] width 62 height 13
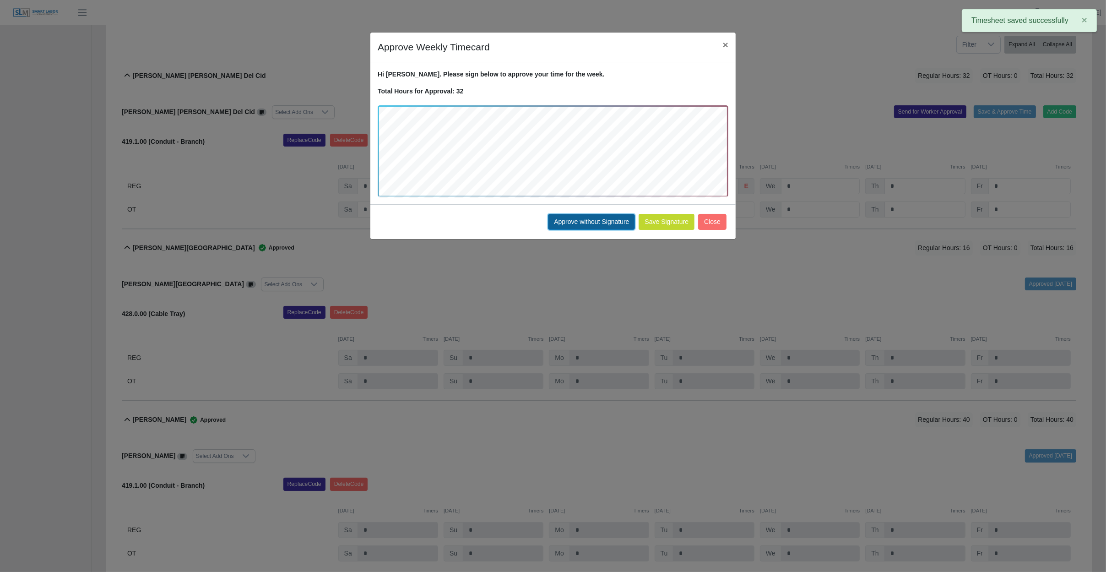
click at [604, 222] on button "Approve without Signature" at bounding box center [591, 222] width 87 height 16
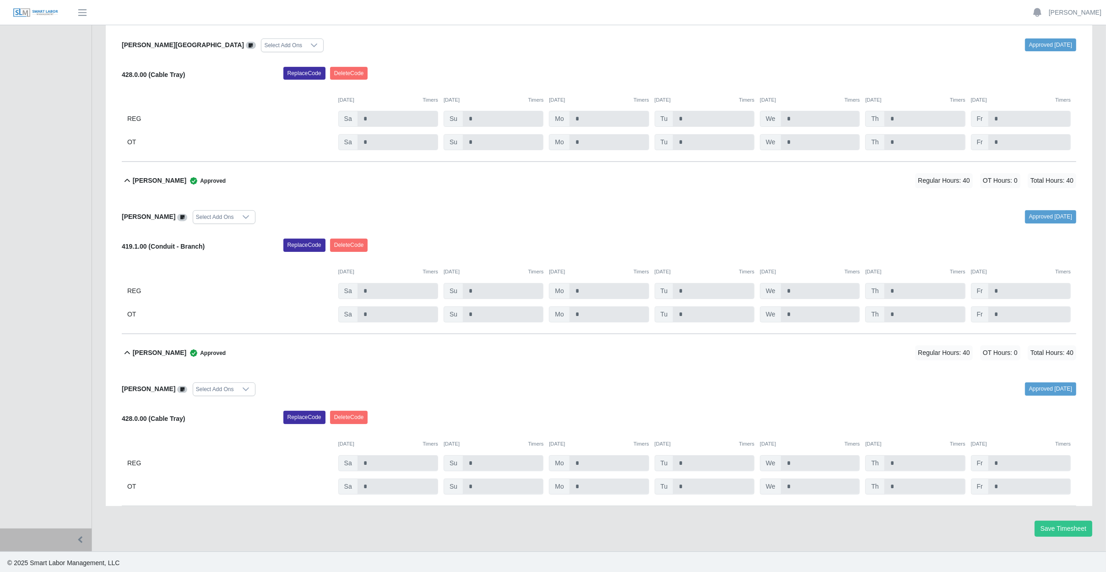
scroll to position [378, 0]
click at [1085, 525] on button "Save Timesheet" at bounding box center [1063, 527] width 58 height 16
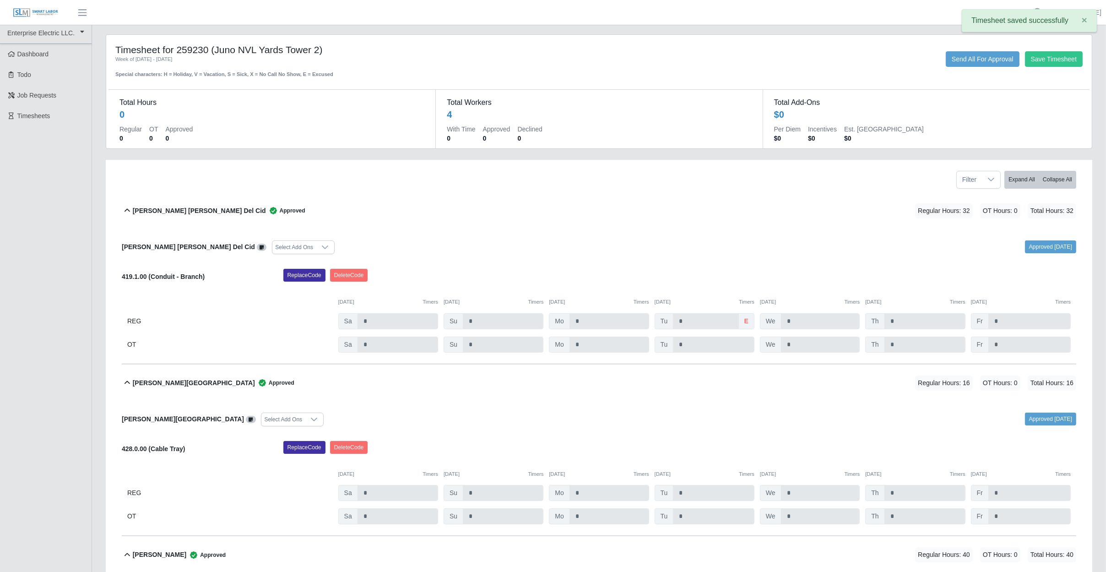
scroll to position [0, 0]
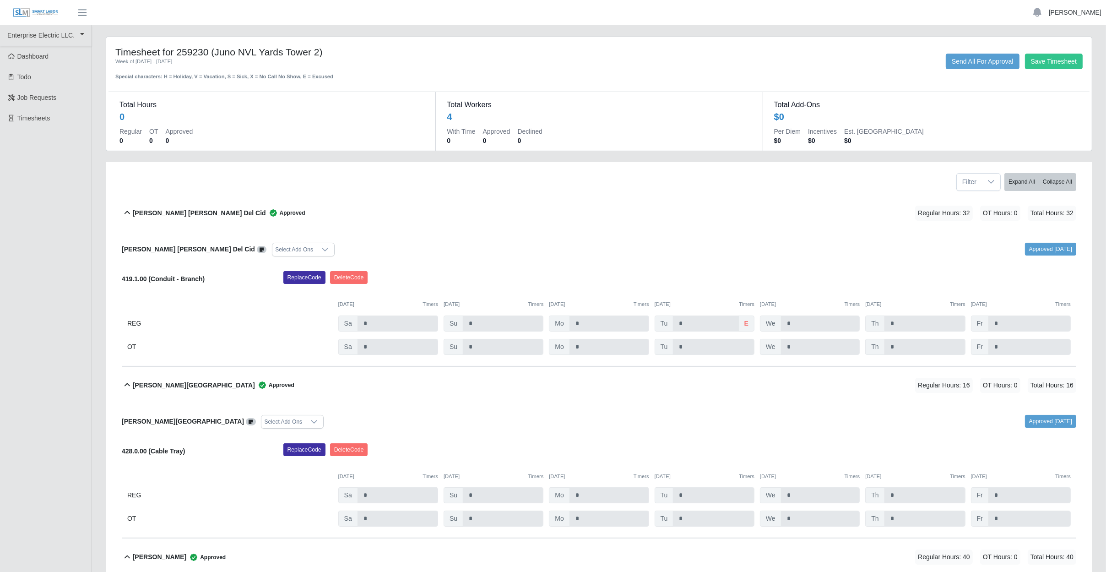
click at [1079, 10] on link "[PERSON_NAME]" at bounding box center [1075, 13] width 53 height 10
click at [1072, 64] on link "Logout" at bounding box center [1064, 63] width 82 height 19
